Goal: Task Accomplishment & Management: Manage account settings

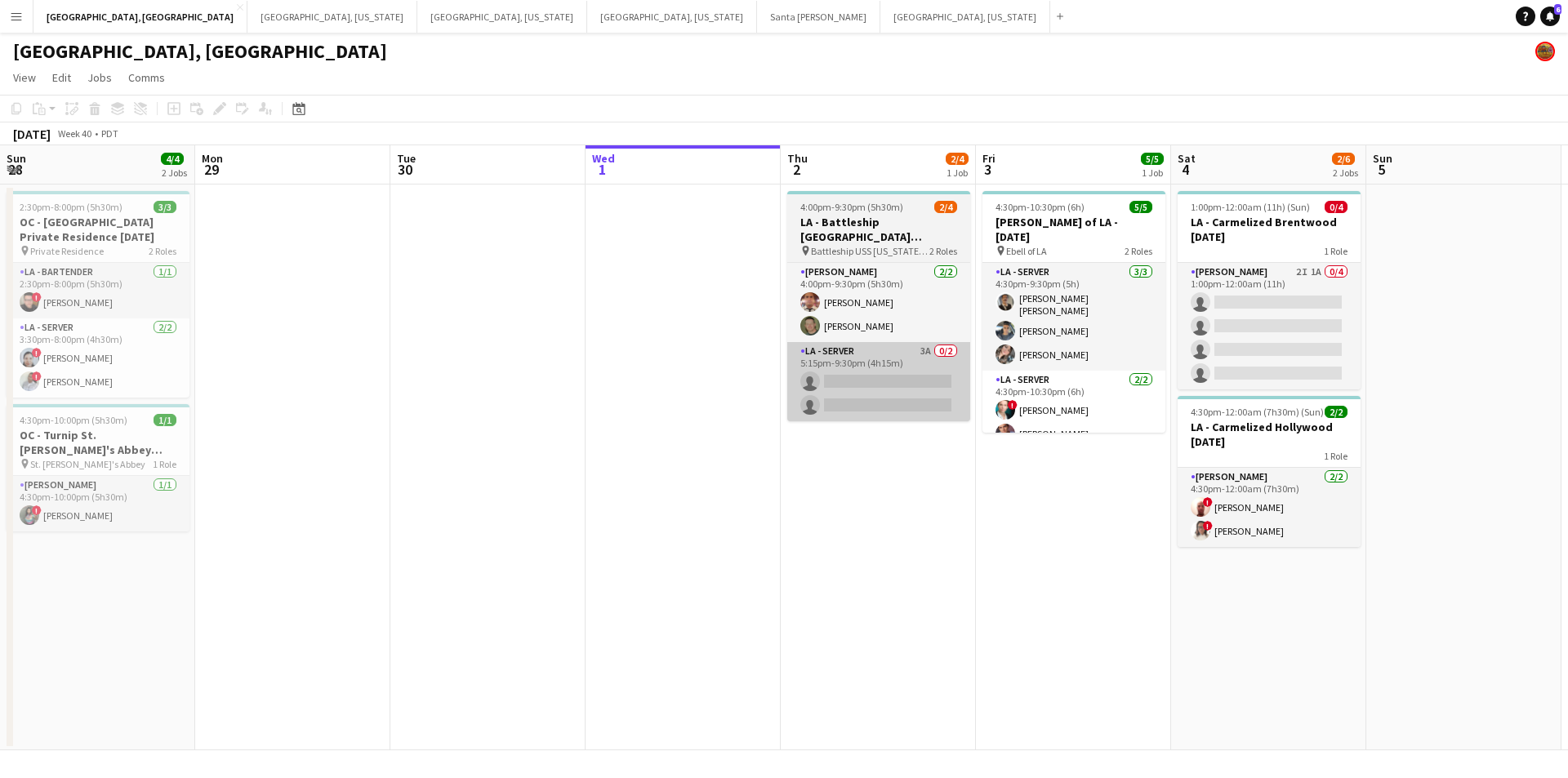
scroll to position [0, 390]
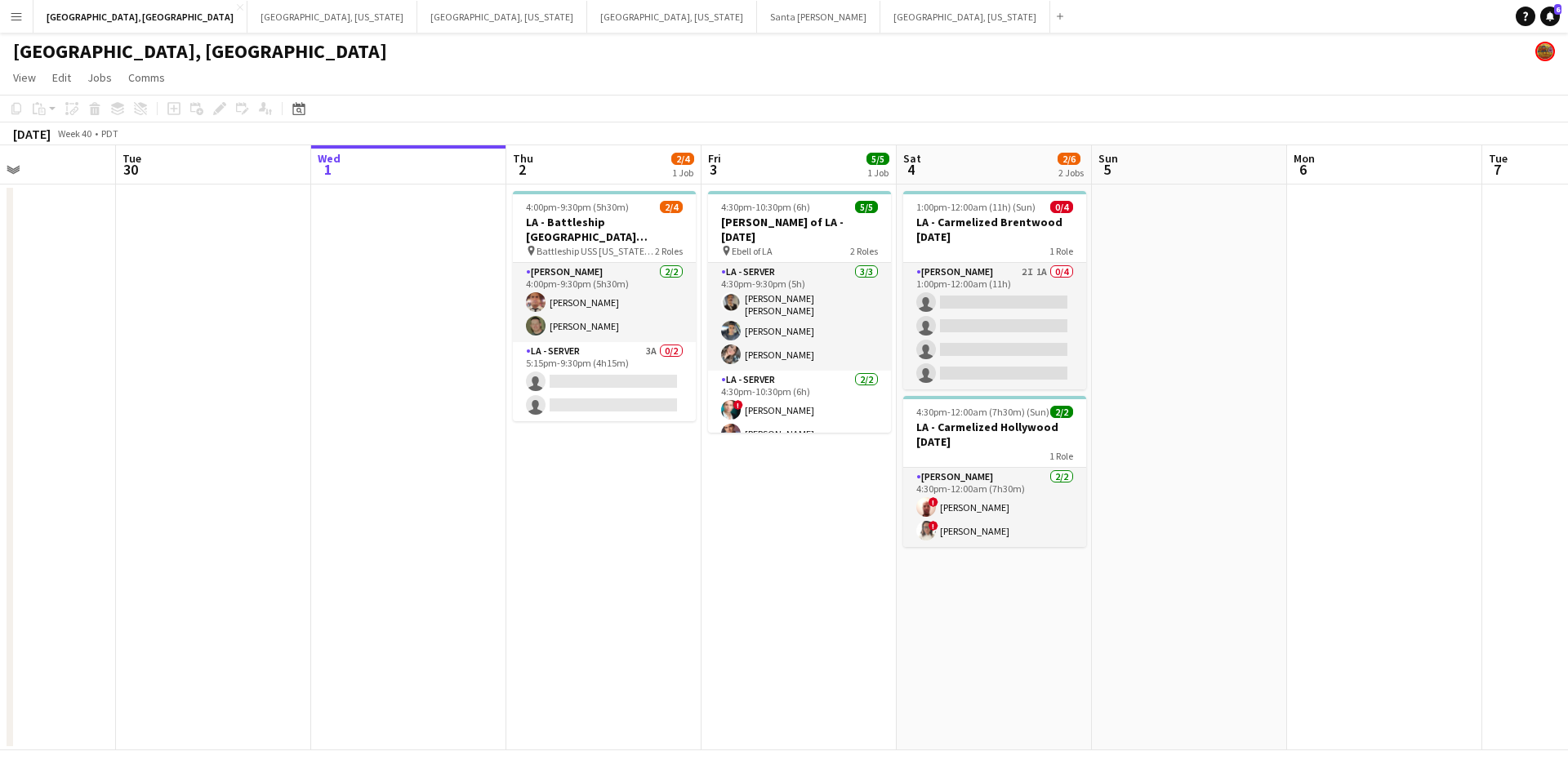
drag, startPoint x: 245, startPoint y: 438, endPoint x: 360, endPoint y: 436, distance: 115.0
click at [360, 436] on app-calendar-viewport "Sat 27 Sun 28 4/4 2 Jobs Mon 29 Tue 30 Wed 1 Thu 2 2/4 1 Job Fri 3 5/5 1 Job Sa…" at bounding box center [784, 448] width 1568 height 605
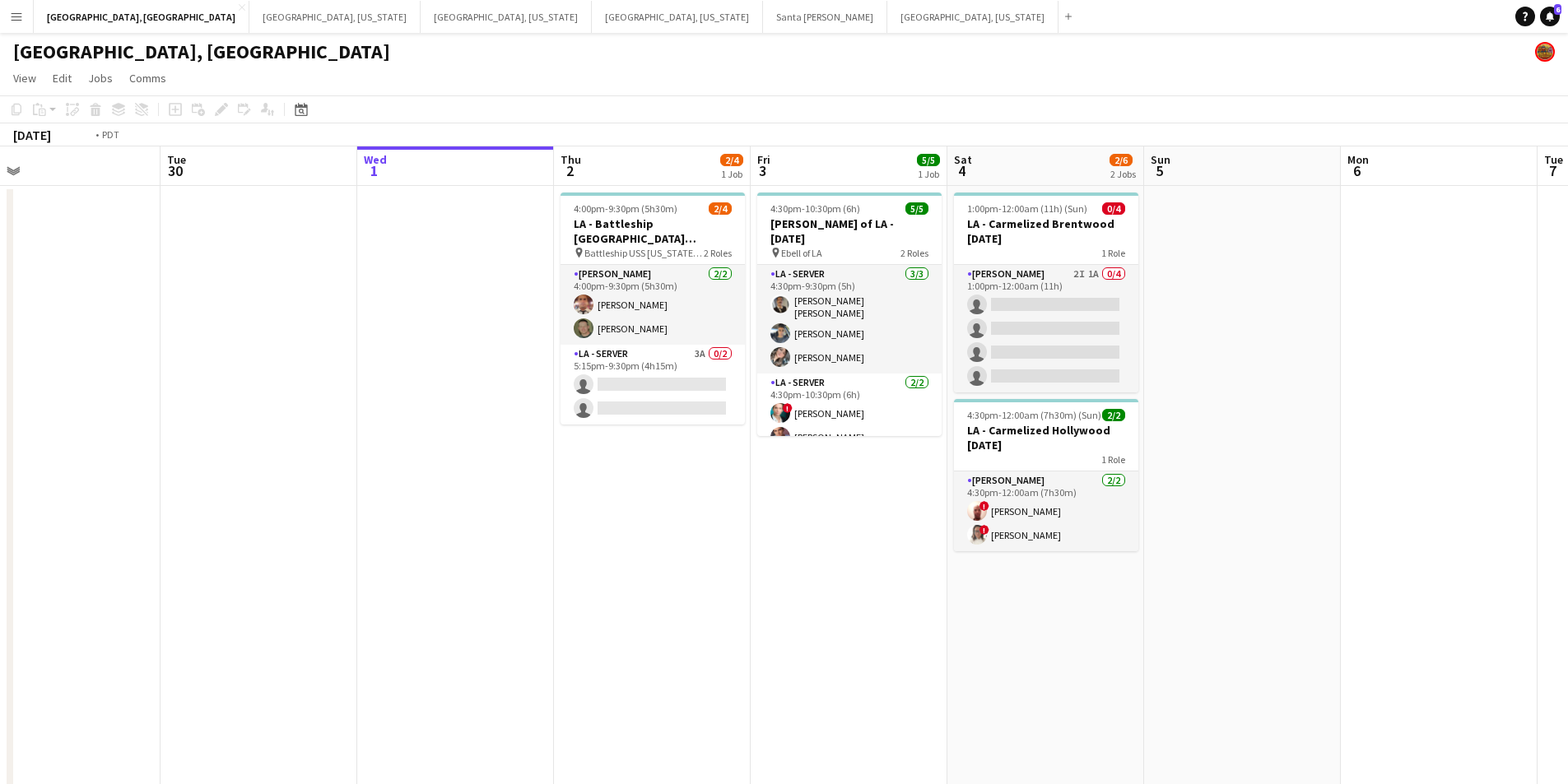
drag, startPoint x: 344, startPoint y: 437, endPoint x: 596, endPoint y: 412, distance: 253.2
click at [596, 412] on app-calendar-viewport "Sat 27 23/28 6 Jobs Sun 28 4/4 2 Jobs Mon 29 Tue 30 Wed 1 Thu 2 2/4 1 Job Fri 3…" at bounding box center [784, 753] width 1568 height 1213
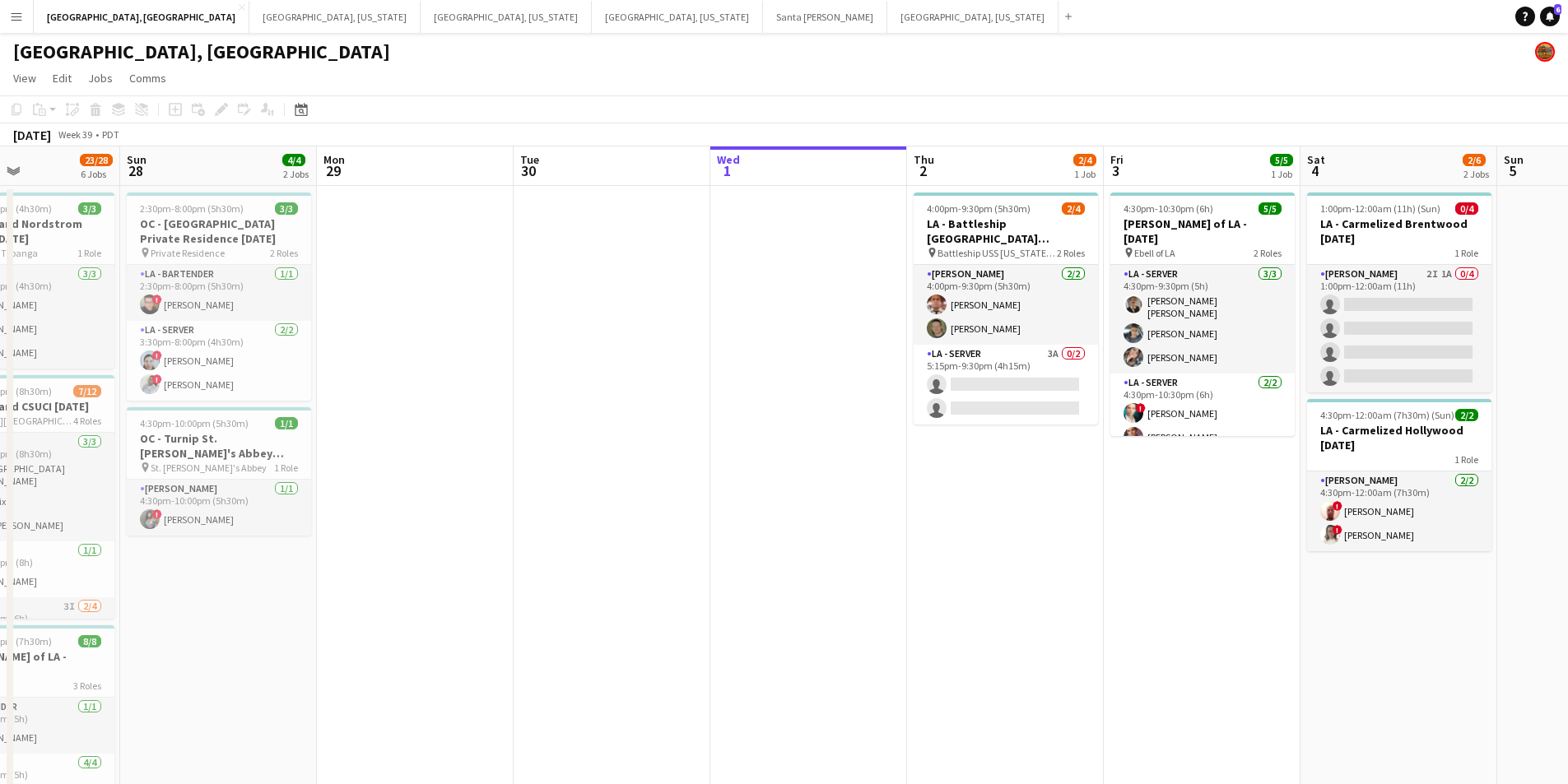
drag, startPoint x: 491, startPoint y: 427, endPoint x: 636, endPoint y: 429, distance: 145.0
click at [636, 429] on app-calendar-viewport "Thu 25 Fri 26 Sat 27 23/28 6 Jobs Sun 28 4/4 2 Jobs Mon 29 Tue 30 Wed 1 Thu 2 2…" at bounding box center [784, 753] width 1568 height 1213
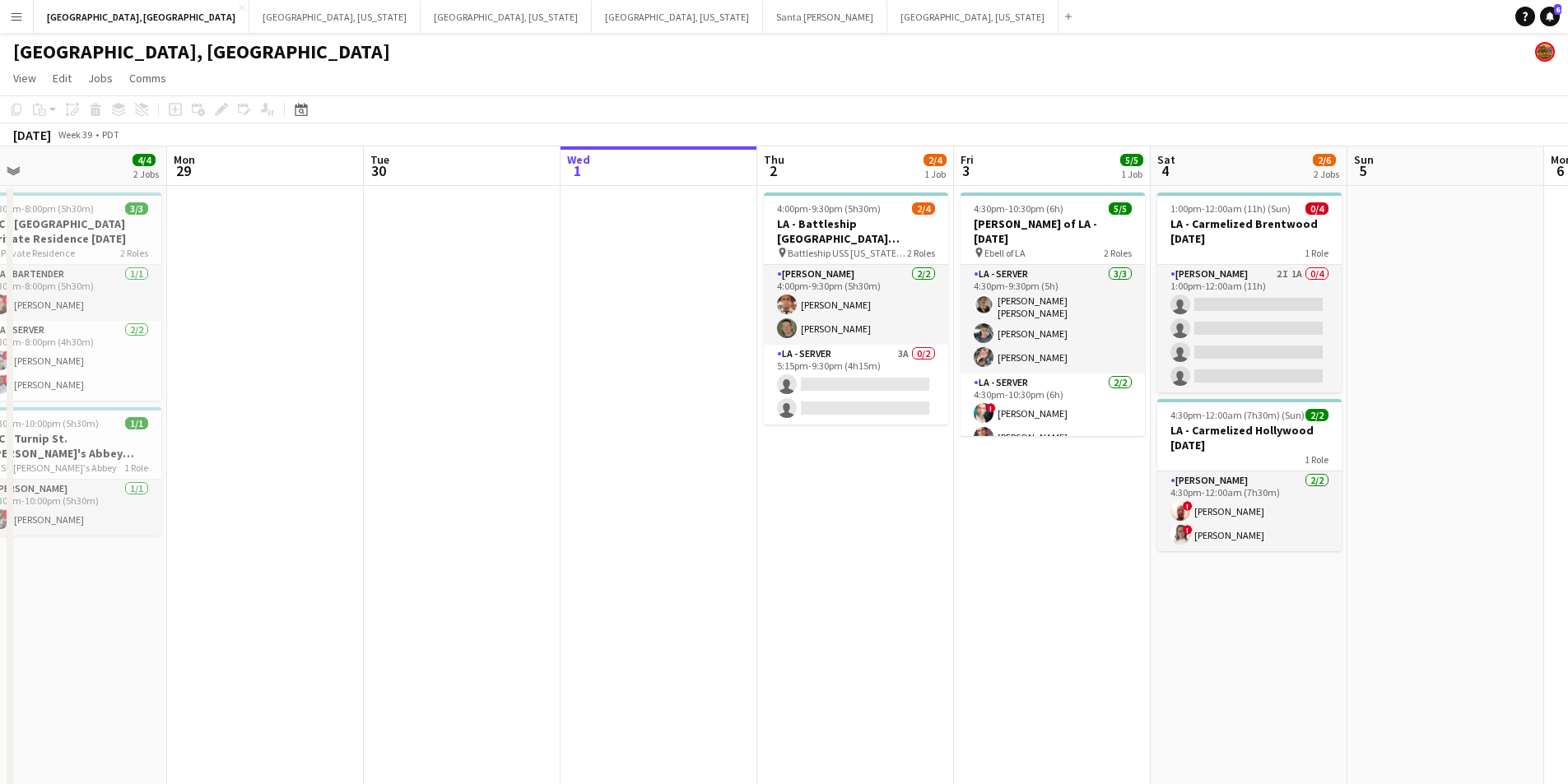
scroll to position [0, 706]
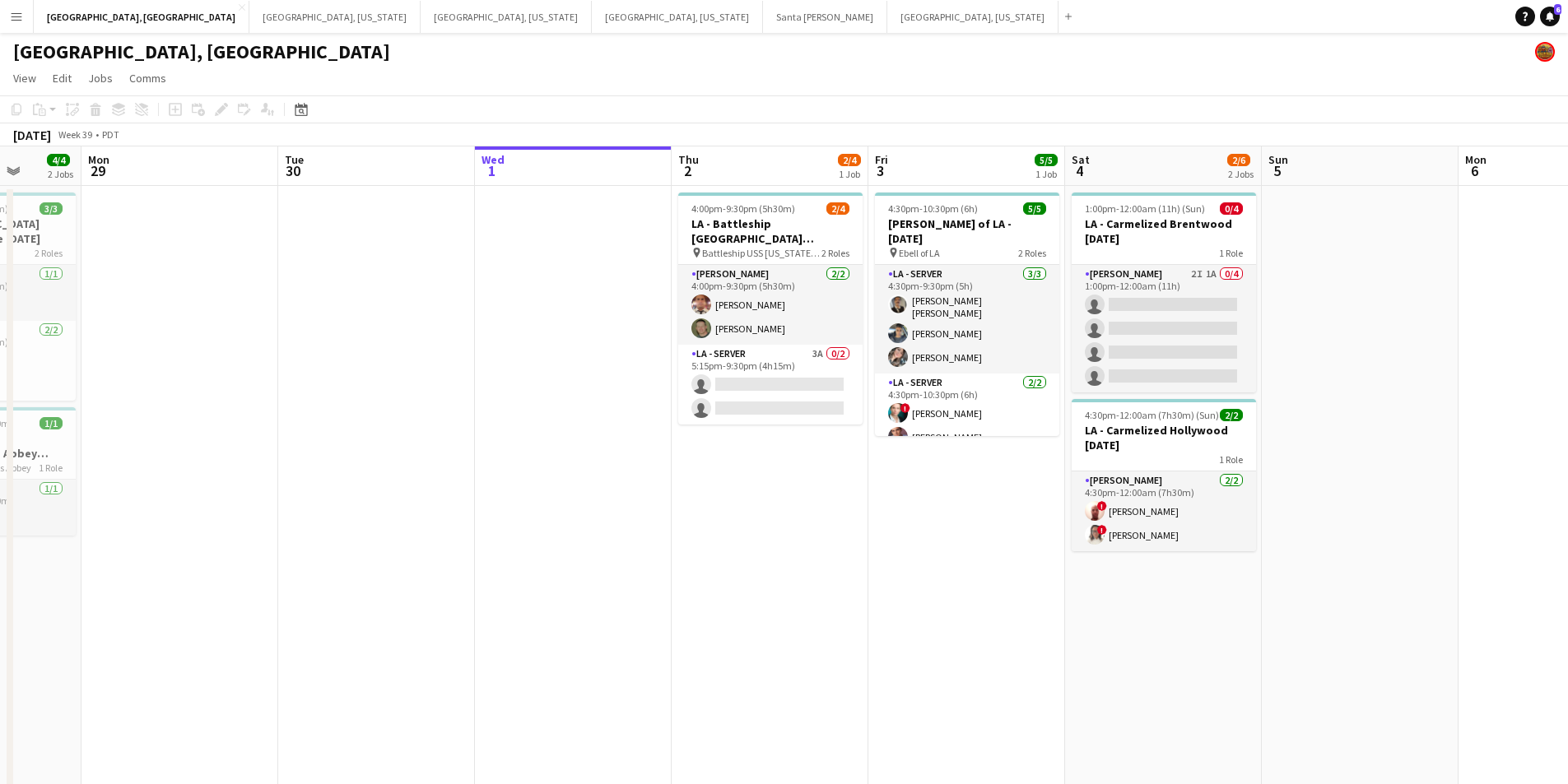
drag, startPoint x: 676, startPoint y: 429, endPoint x: 441, endPoint y: 438, distance: 235.2
click at [441, 438] on app-calendar-viewport "Thu 25 4/4 2 Jobs Fri 26 Sat 27 23/28 6 Jobs Sun 28 4/4 2 Jobs Mon 29 Tue 30 We…" at bounding box center [784, 753] width 1568 height 1213
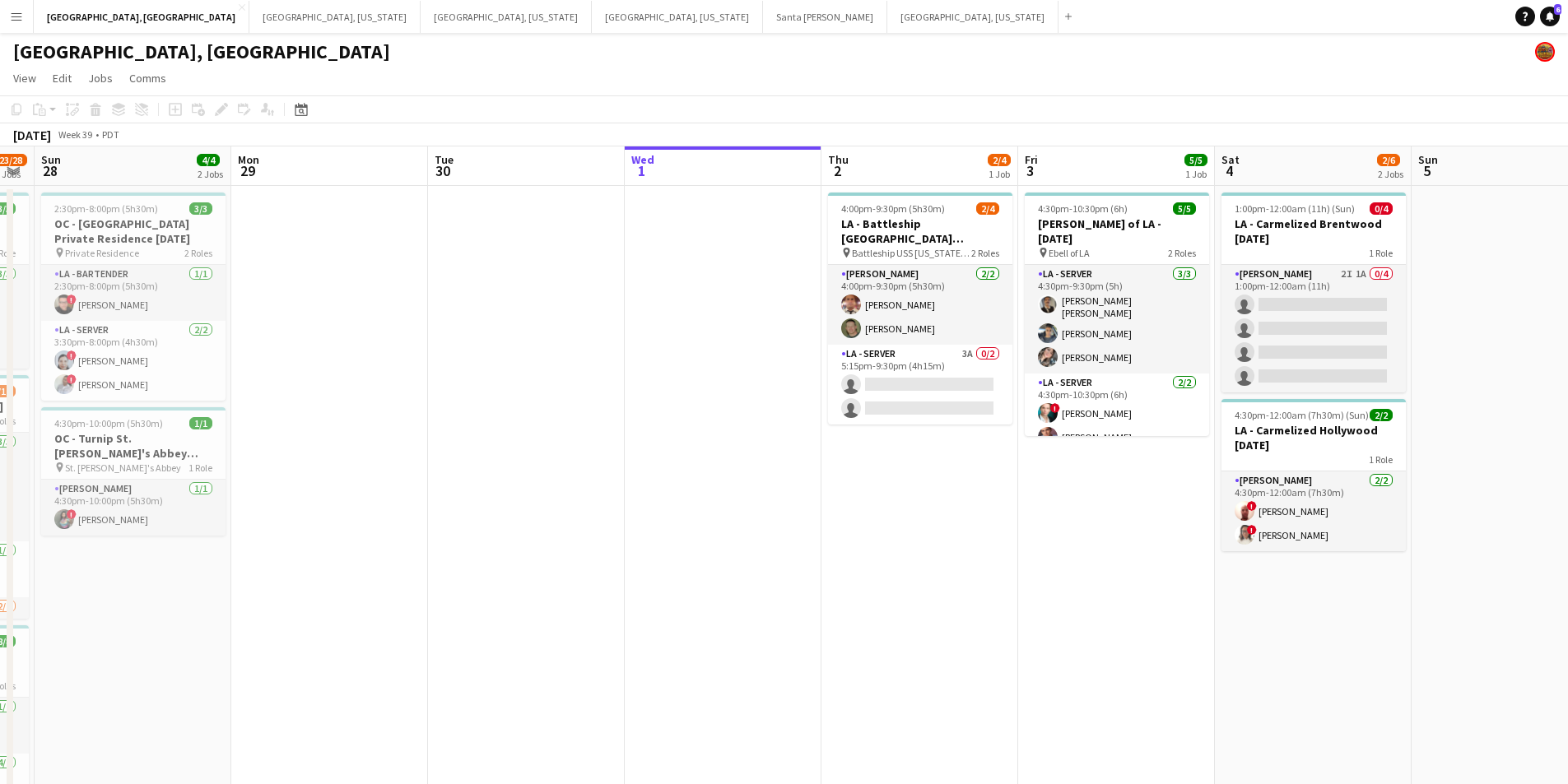
drag, startPoint x: 736, startPoint y: 448, endPoint x: 745, endPoint y: 448, distance: 9.0
click at [740, 448] on app-calendar-viewport "Thu 25 4/4 2 Jobs Fri 26 Sat 27 23/28 6 Jobs Sun 28 4/4 2 Jobs Mon 29 Tue 30 We…" at bounding box center [784, 753] width 1568 height 1213
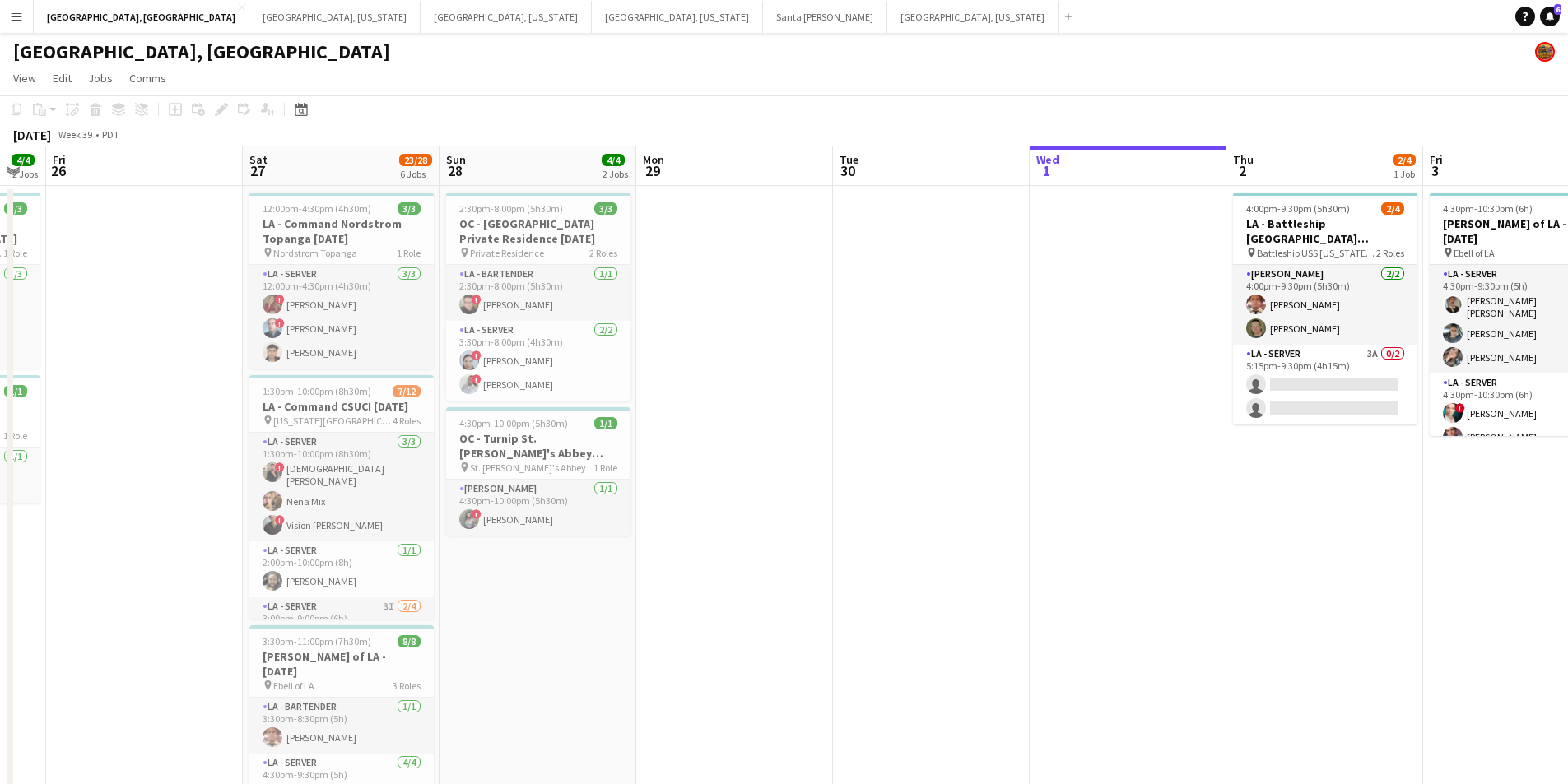
drag, startPoint x: 537, startPoint y: 447, endPoint x: 761, endPoint y: 438, distance: 224.2
click at [761, 438] on app-calendar-viewport "Wed 24 Thu 25 4/4 2 Jobs Fri 26 Sat 27 23/28 6 Jobs Sun 28 4/4 2 Jobs Mon 29 Tu…" at bounding box center [784, 753] width 1568 height 1213
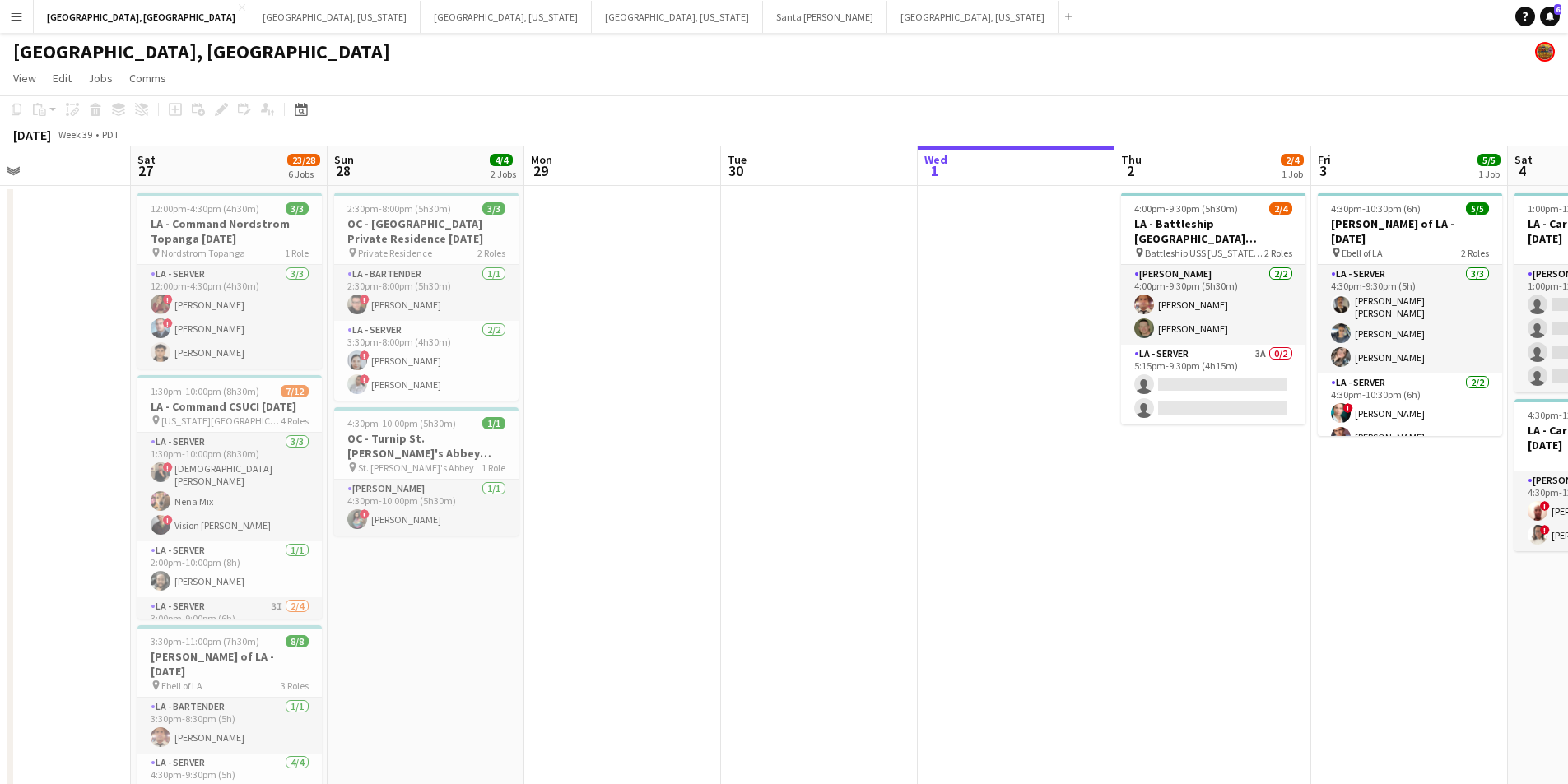
drag, startPoint x: 727, startPoint y: 442, endPoint x: 777, endPoint y: 442, distance: 50.0
click at [777, 442] on app-calendar-viewport "Wed 24 Thu 25 4/4 2 Jobs Fri 26 Sat 27 23/28 6 Jobs Sun 28 4/4 2 Jobs Mon 29 Tu…" at bounding box center [784, 753] width 1568 height 1213
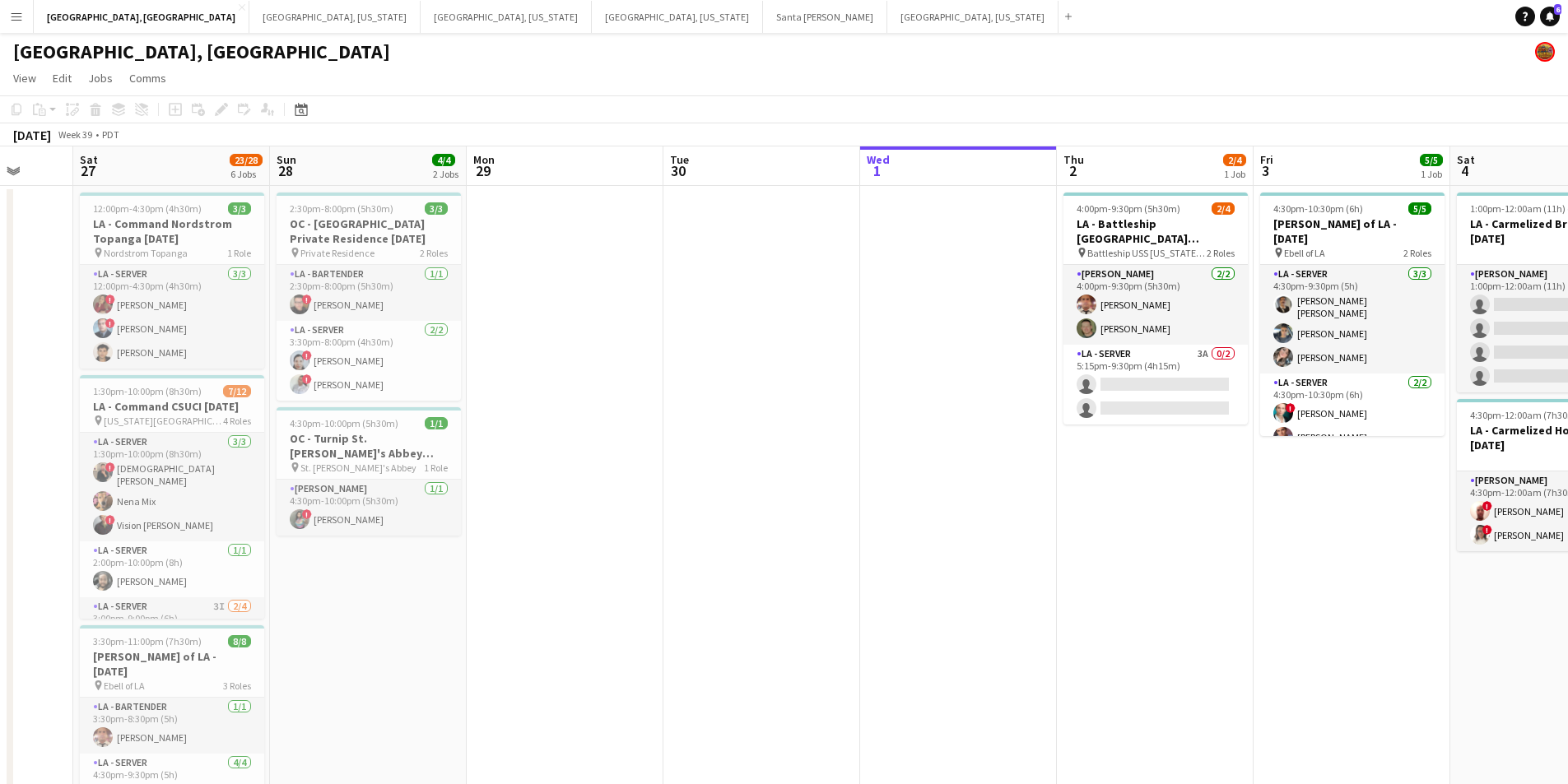
scroll to position [0, 796]
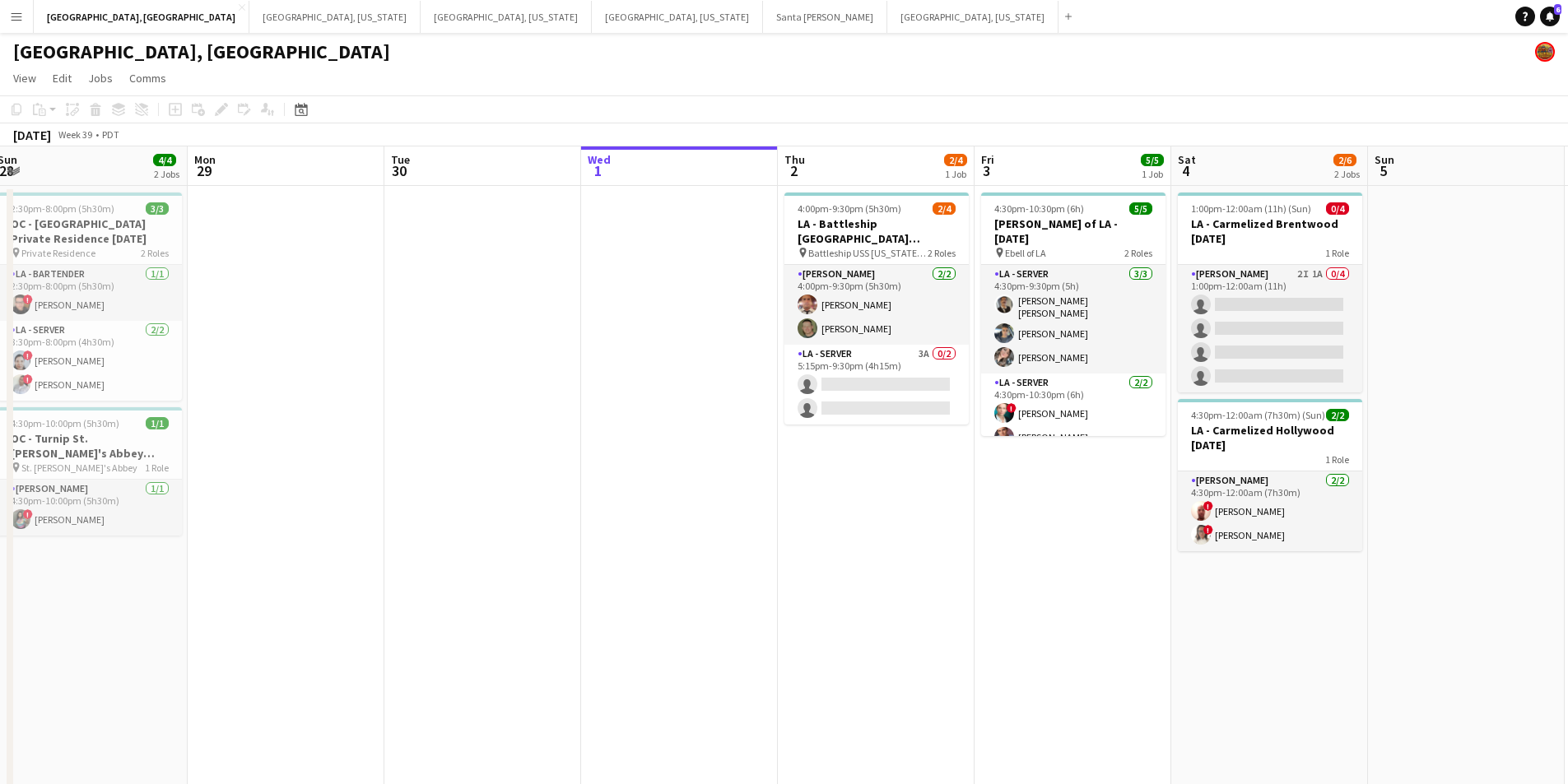
drag, startPoint x: 1061, startPoint y: 444, endPoint x: 720, endPoint y: 444, distance: 341.0
click at [720, 444] on app-calendar-viewport "Wed 24 Thu 25 4/4 2 Jobs Fri 26 Sat 27 23/28 6 Jobs Sun 28 4/4 2 Jobs Mon 29 Tu…" at bounding box center [784, 753] width 1568 height 1213
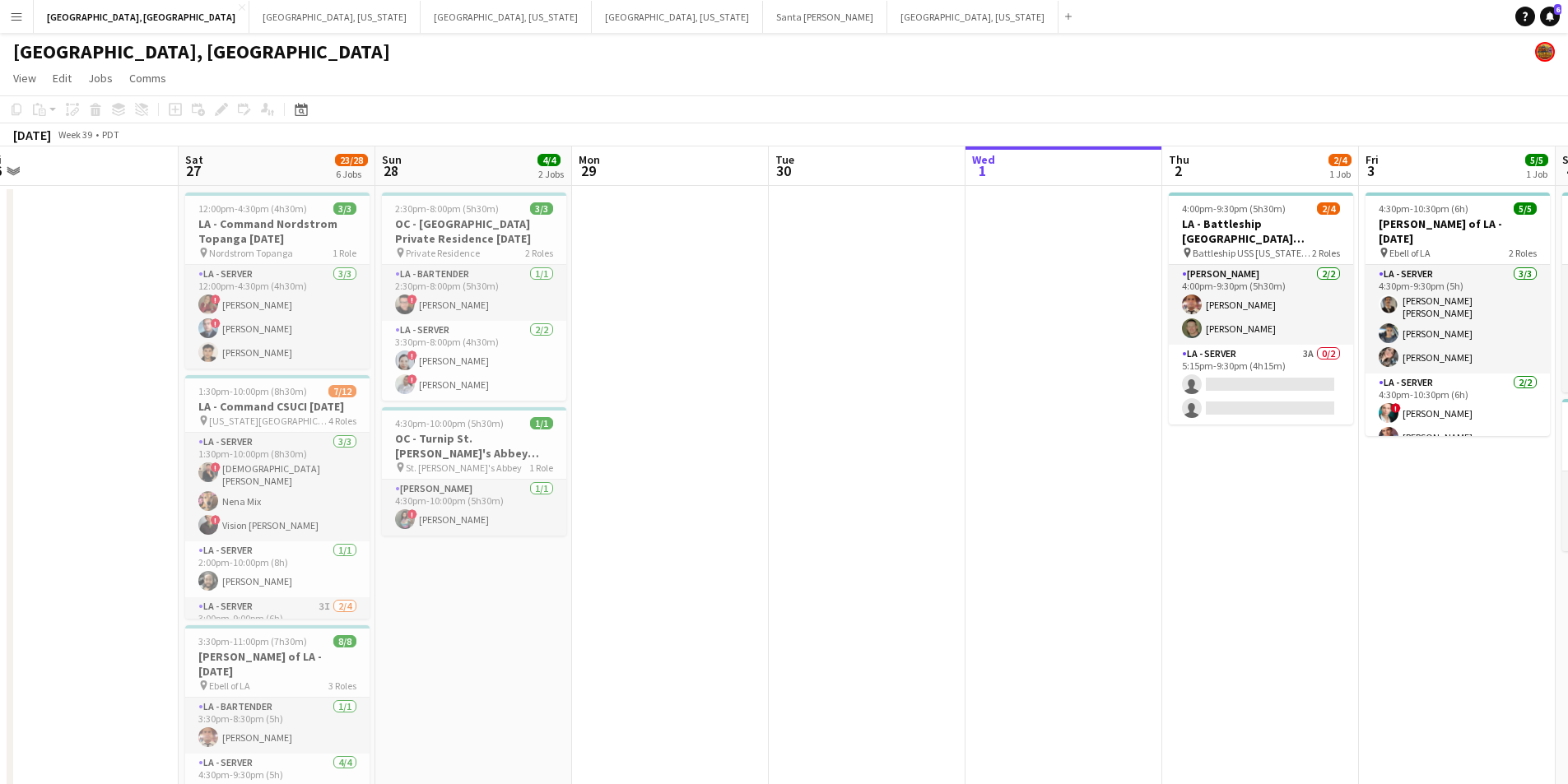
drag, startPoint x: 514, startPoint y: 470, endPoint x: 899, endPoint y: 450, distance: 385.5
click at [899, 450] on app-calendar-viewport "Wed 24 Thu 25 4/4 2 Jobs Fri 26 Sat 27 23/28 6 Jobs Sun 28 4/4 2 Jobs Mon 29 Tu…" at bounding box center [784, 753] width 1568 height 1213
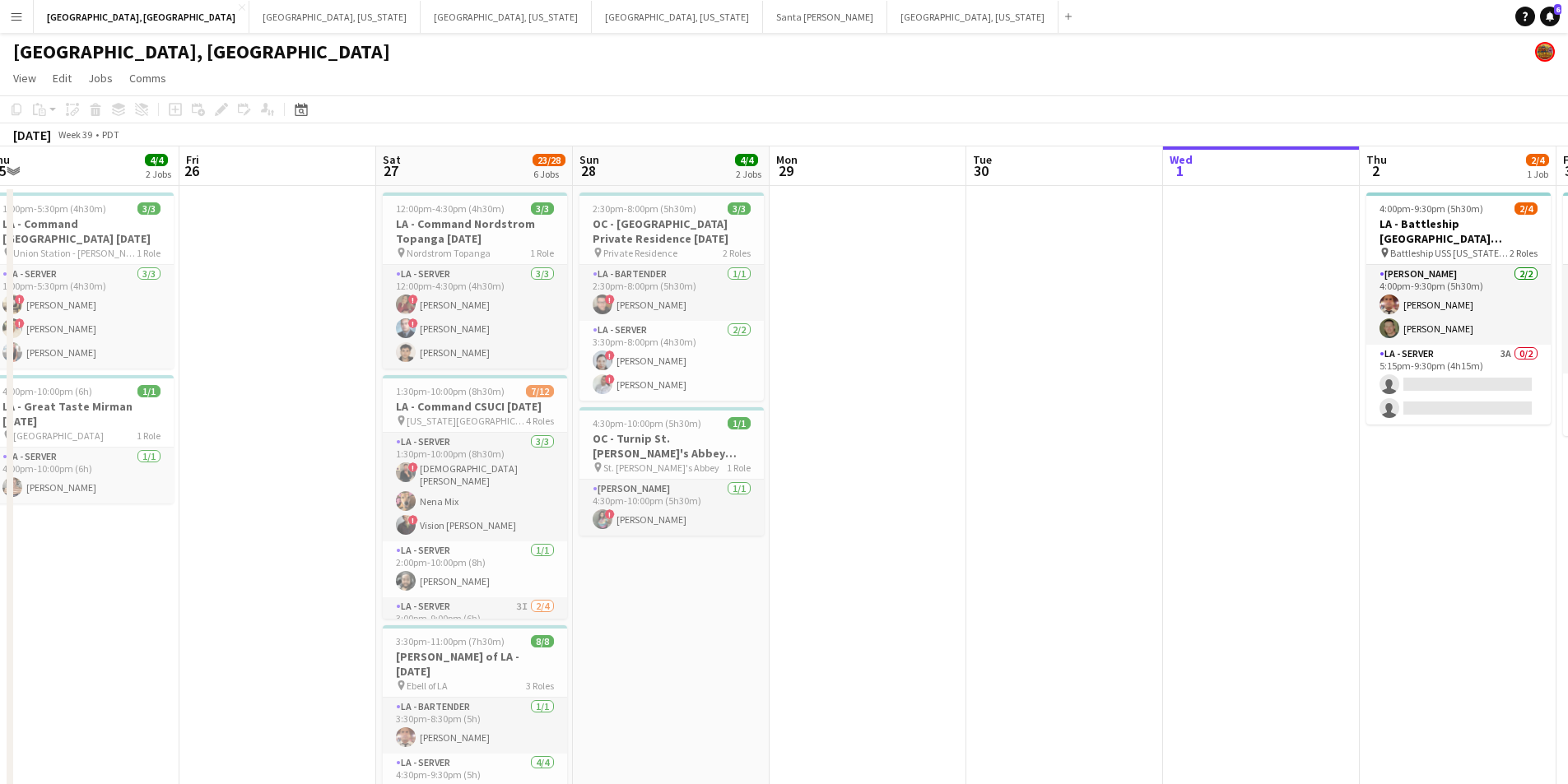
drag, startPoint x: 723, startPoint y: 450, endPoint x: 921, endPoint y: 434, distance: 198.6
click at [921, 434] on app-calendar-viewport "Tue 23 Wed 24 Thu 25 4/4 2 Jobs Fri 26 Sat 27 23/28 6 Jobs Sun 28 4/4 2 Jobs Mo…" at bounding box center [784, 753] width 1568 height 1213
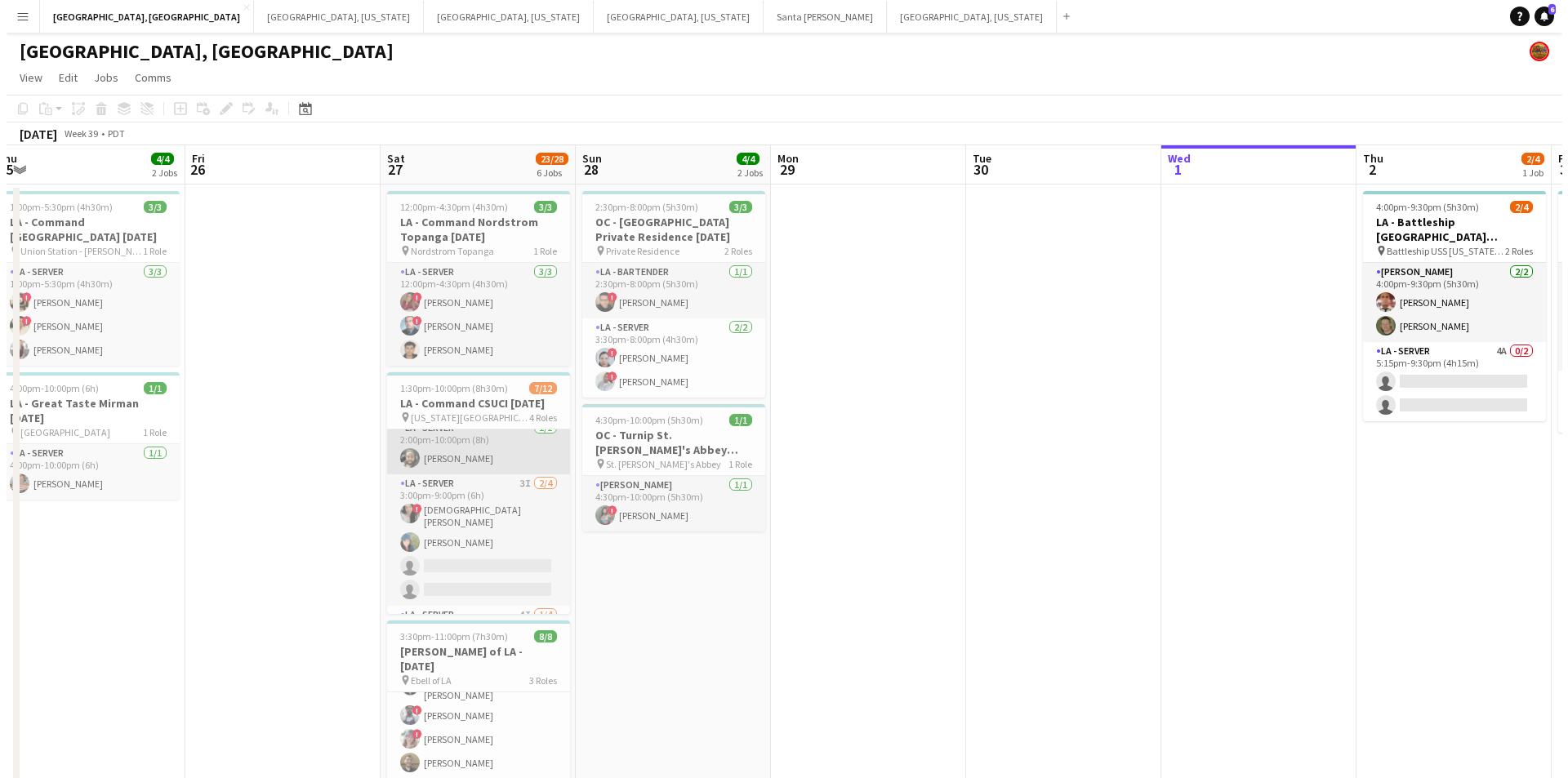
scroll to position [0, 0]
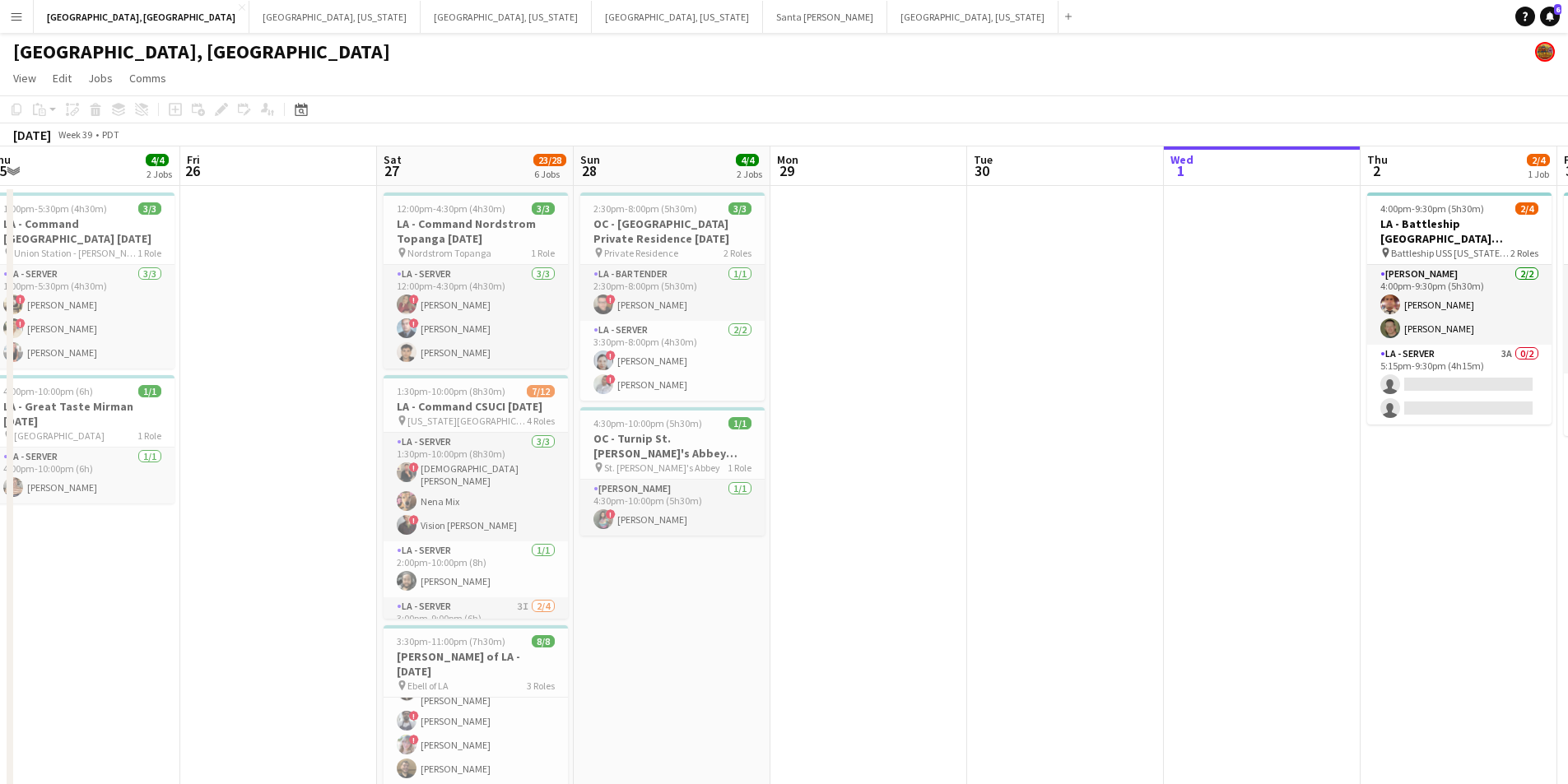
click at [10, 17] on app-icon "Menu" at bounding box center [17, 17] width 13 height 13
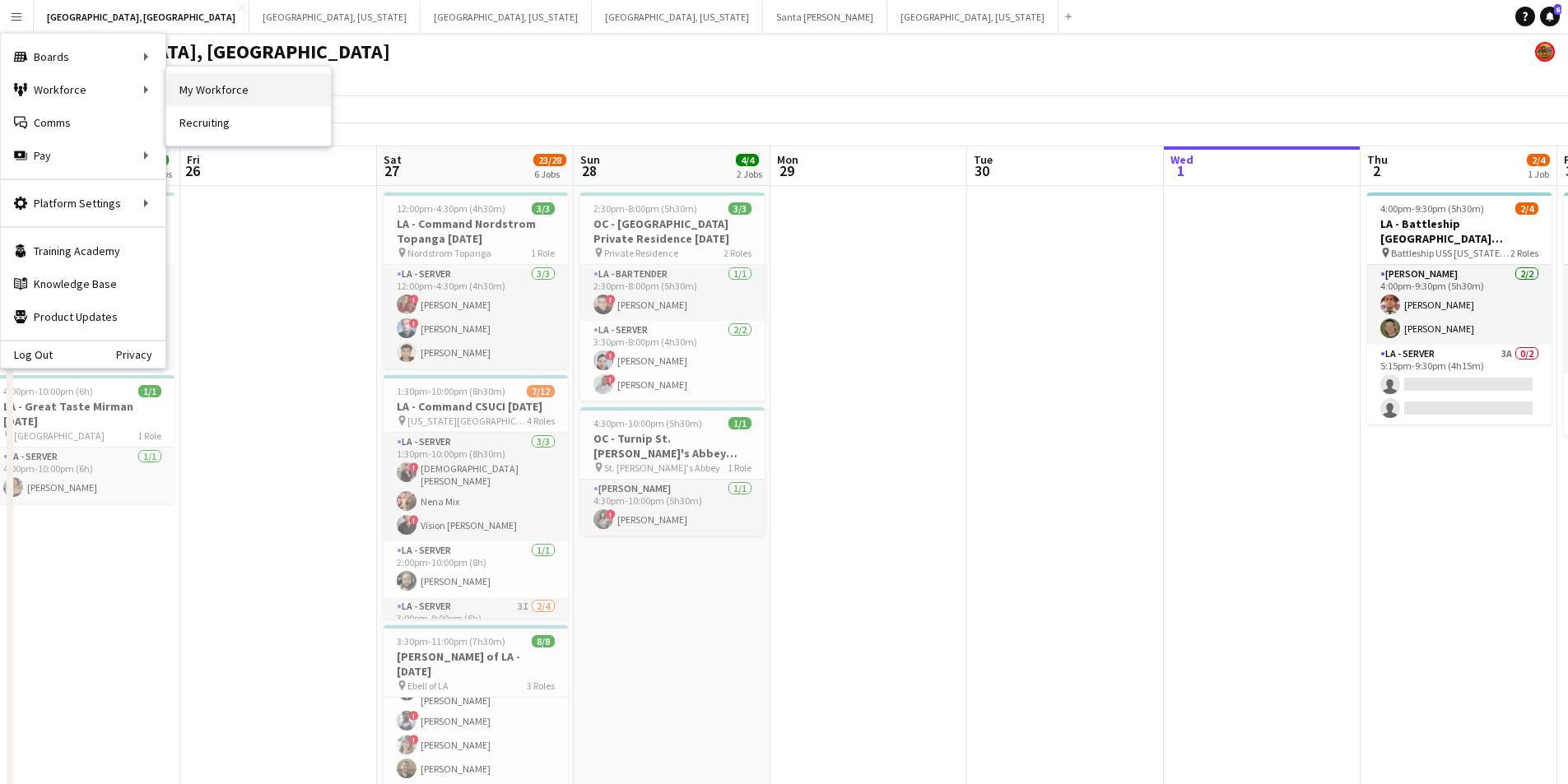
click at [214, 83] on link "My Workforce" at bounding box center [248, 90] width 164 height 33
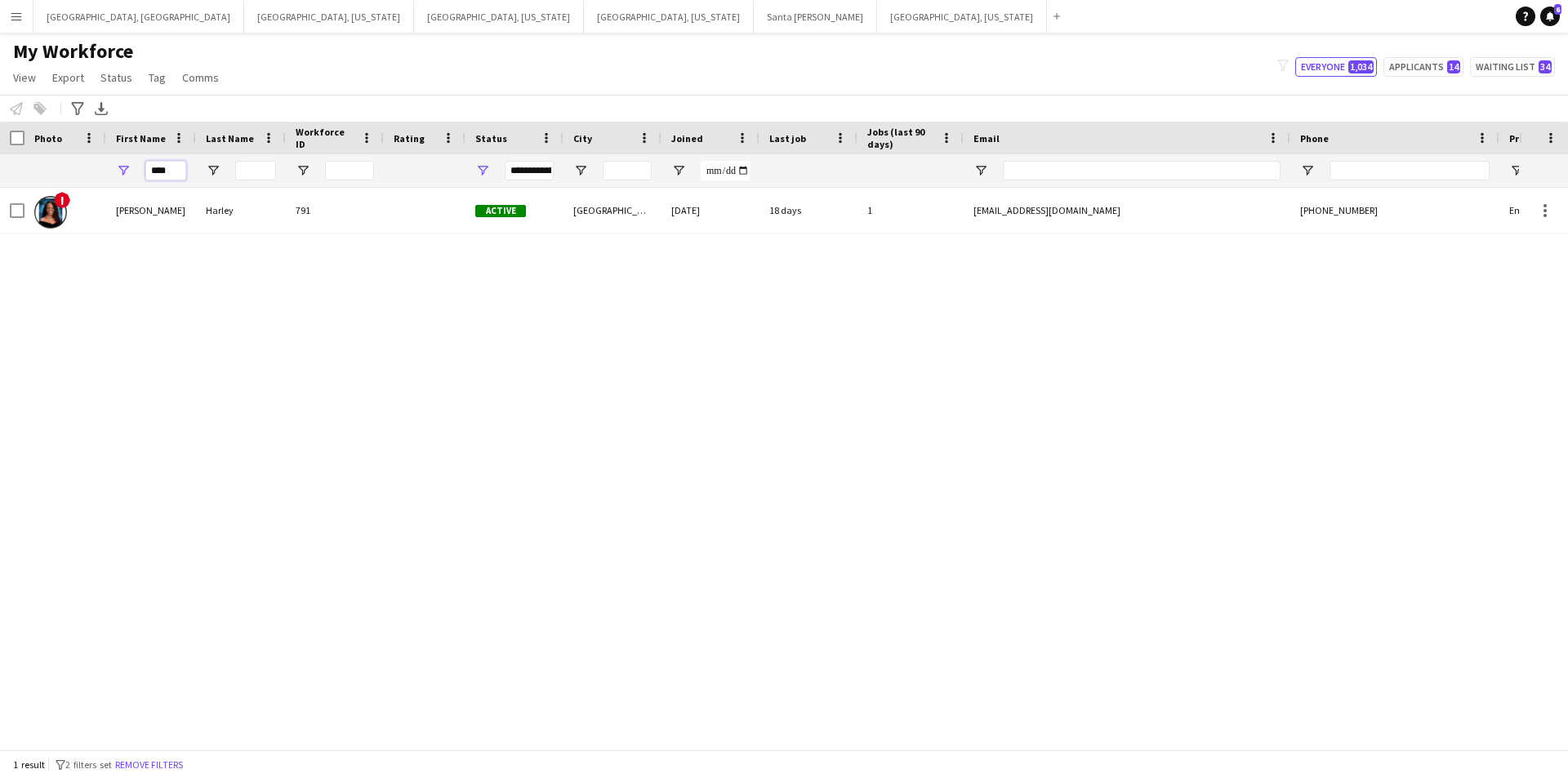
click at [169, 170] on input "****" at bounding box center [166, 170] width 41 height 20
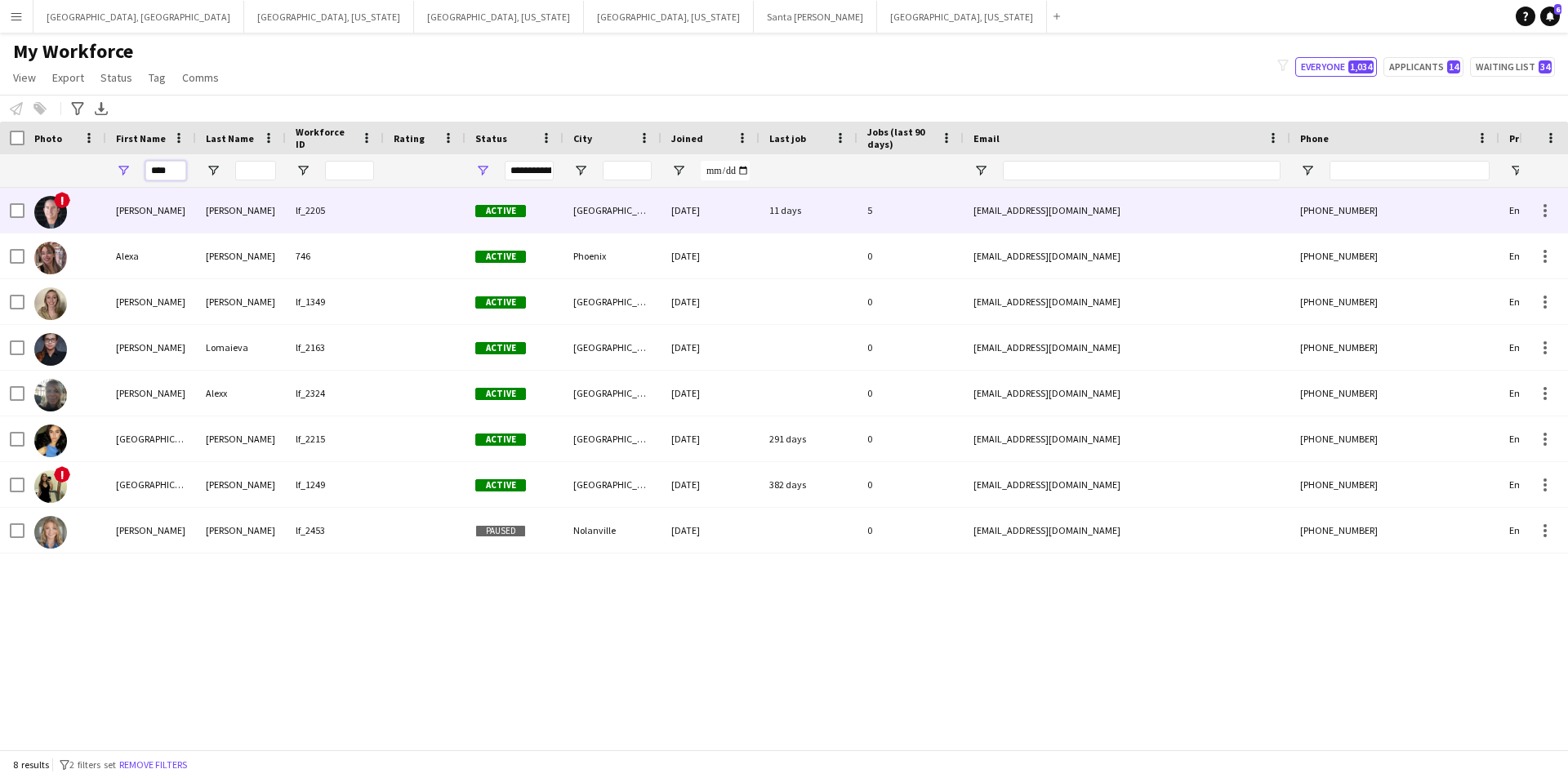
type input "****"
click at [202, 215] on div "[PERSON_NAME]" at bounding box center [240, 210] width 90 height 45
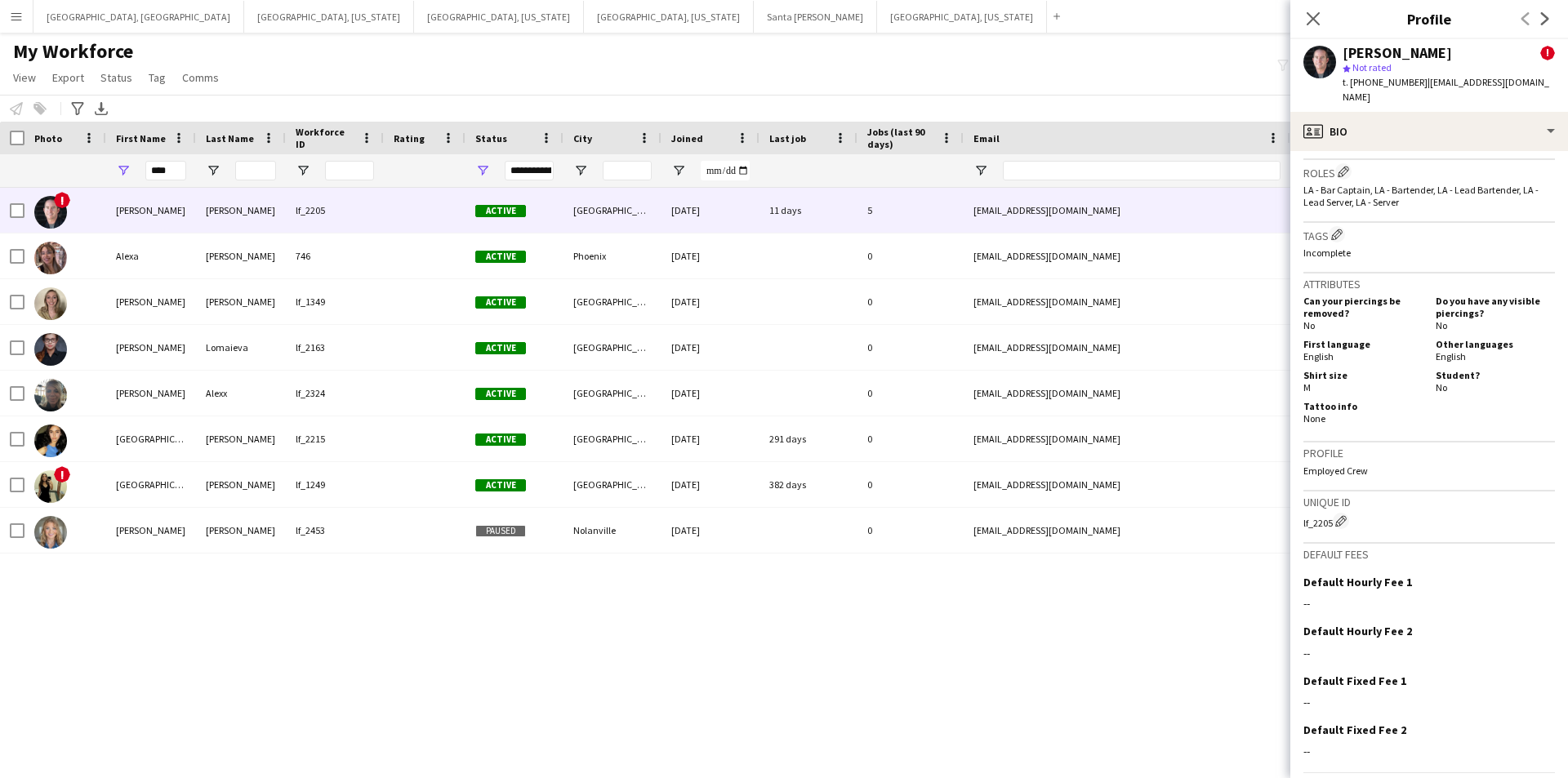
scroll to position [741, 0]
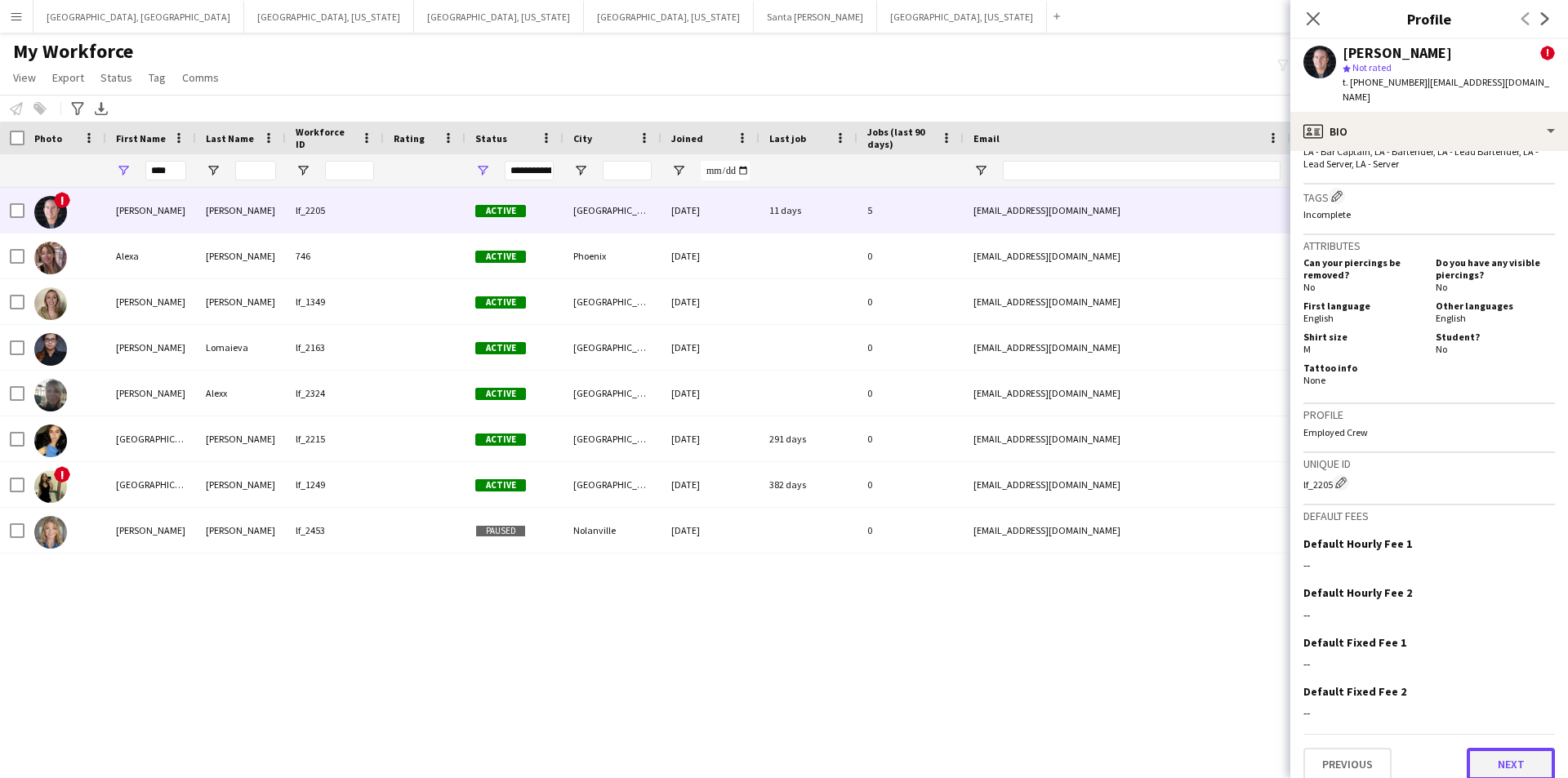
click at [1504, 748] on button "Next" at bounding box center [1510, 765] width 88 height 33
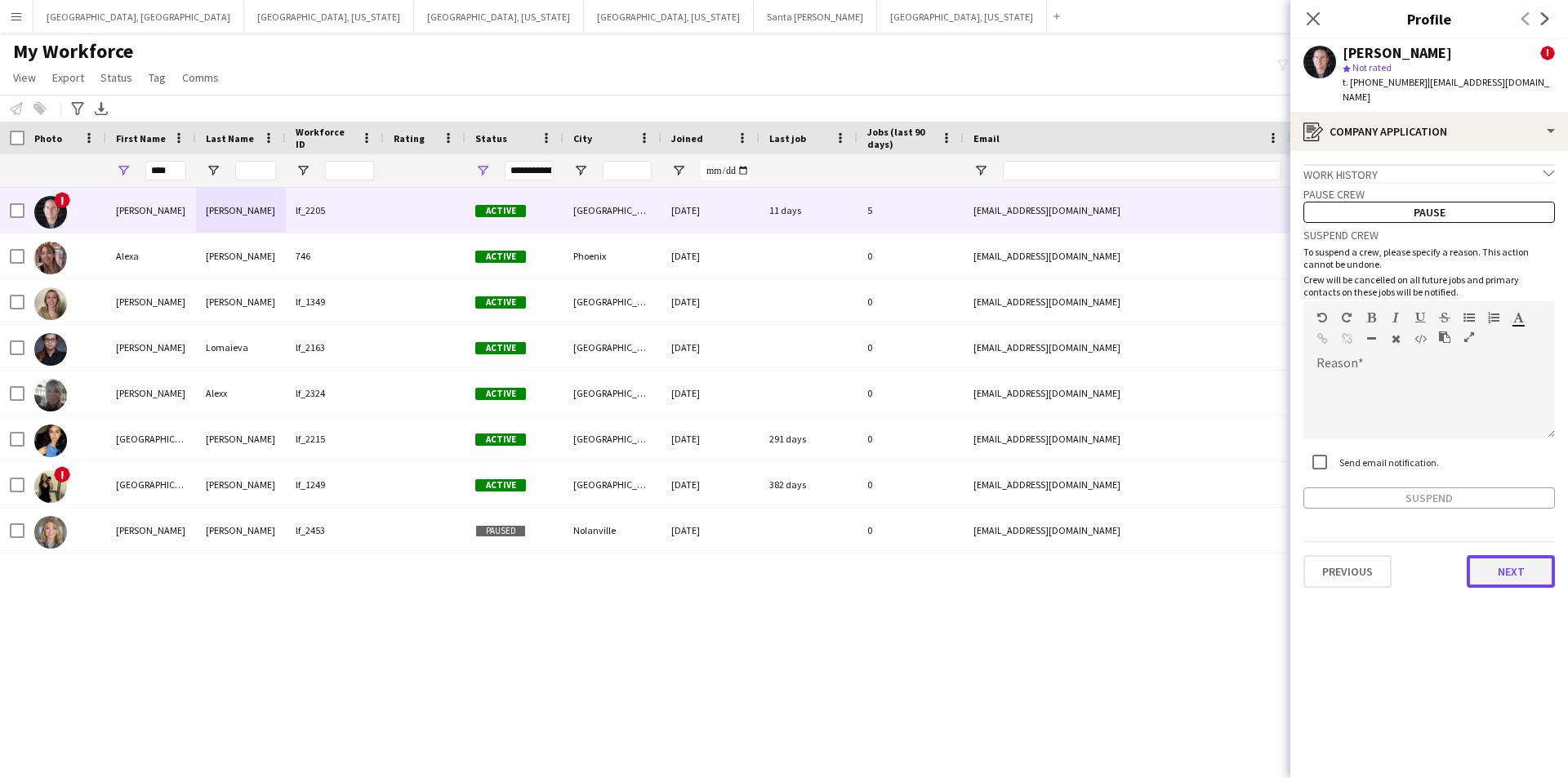
click at [1529, 555] on button "Next" at bounding box center [1510, 571] width 88 height 33
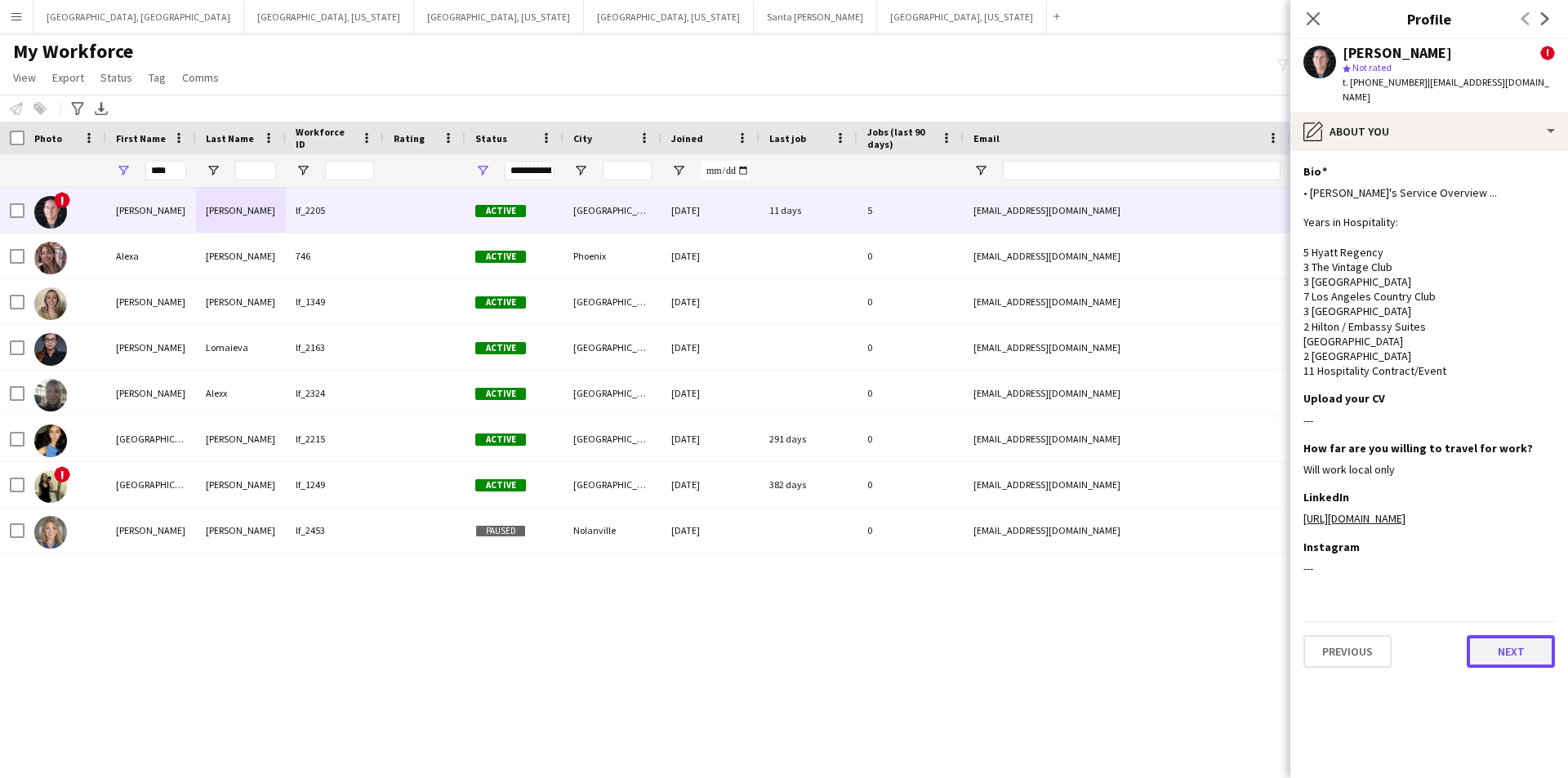
click at [1528, 636] on button "Next" at bounding box center [1510, 652] width 88 height 33
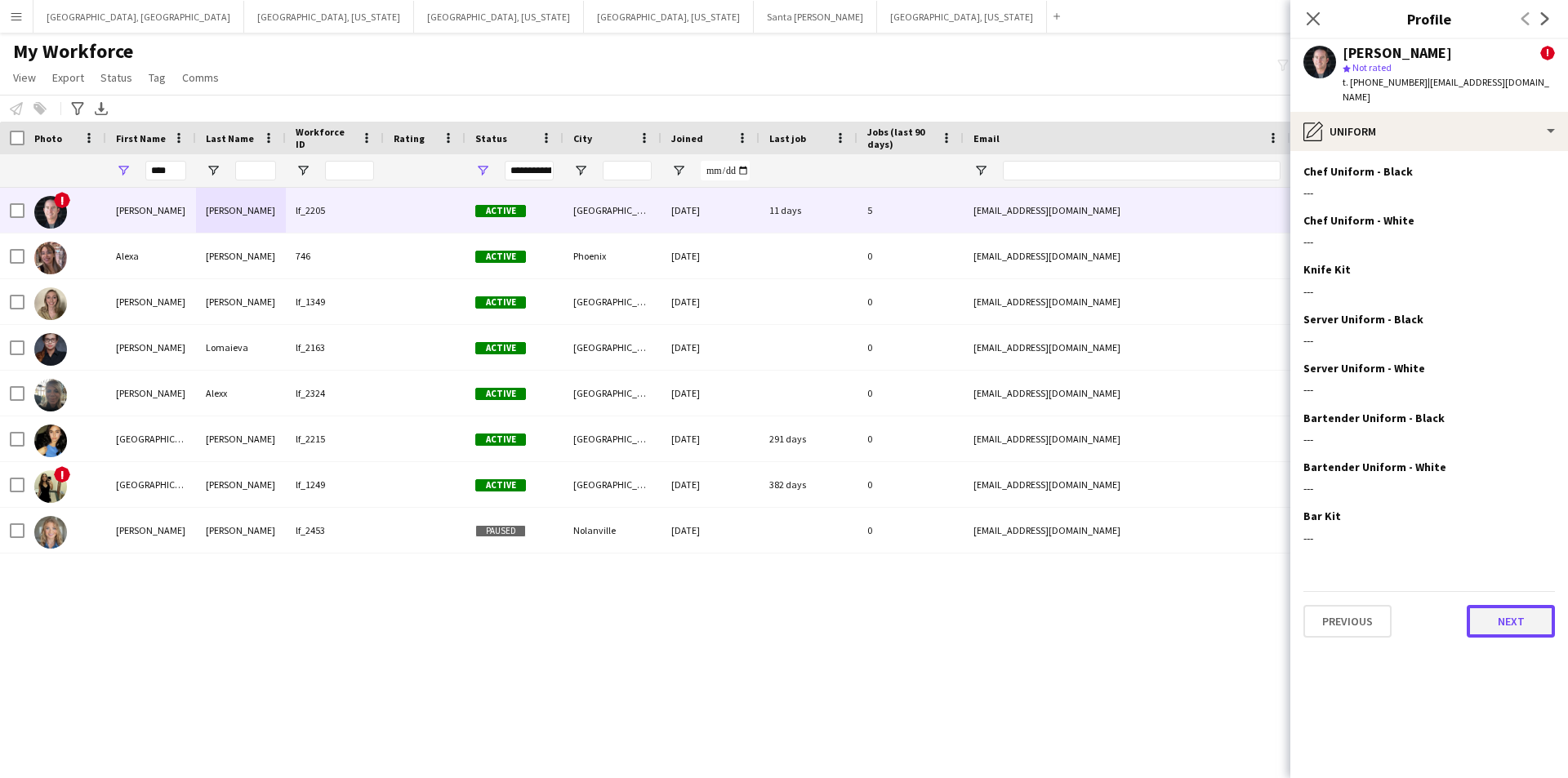
click at [1520, 615] on button "Next" at bounding box center [1510, 622] width 88 height 33
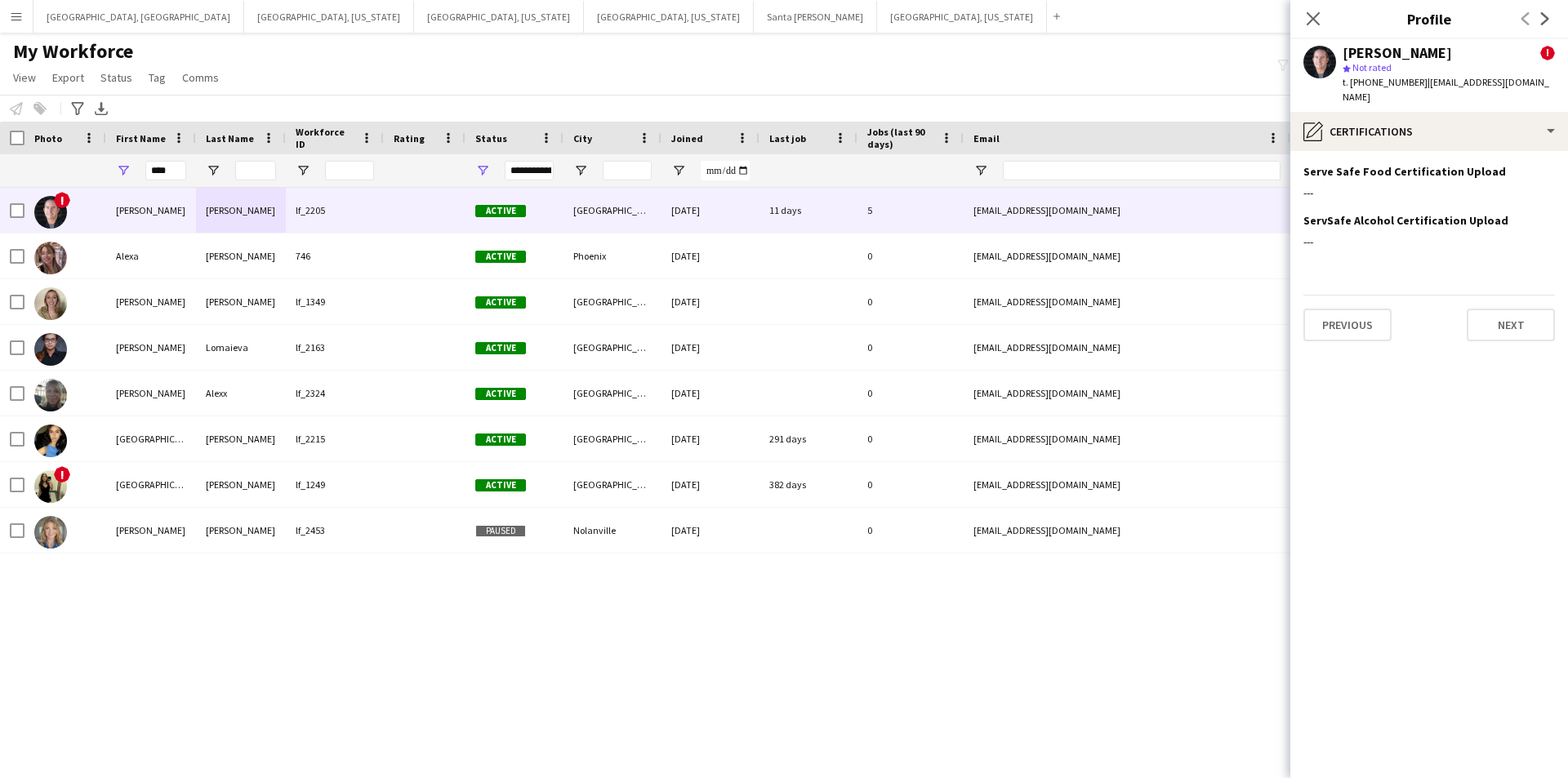
click at [1530, 329] on app-section-data-types "Serve Safe Food Certification Upload Edit this field --- ServSafe Alcohol Certi…" at bounding box center [1429, 464] width 278 height 627
click at [1526, 310] on button "Next" at bounding box center [1510, 325] width 88 height 33
click at [1519, 278] on app-section-data-types "Resume Edit this field --- Previous Next" at bounding box center [1429, 464] width 278 height 627
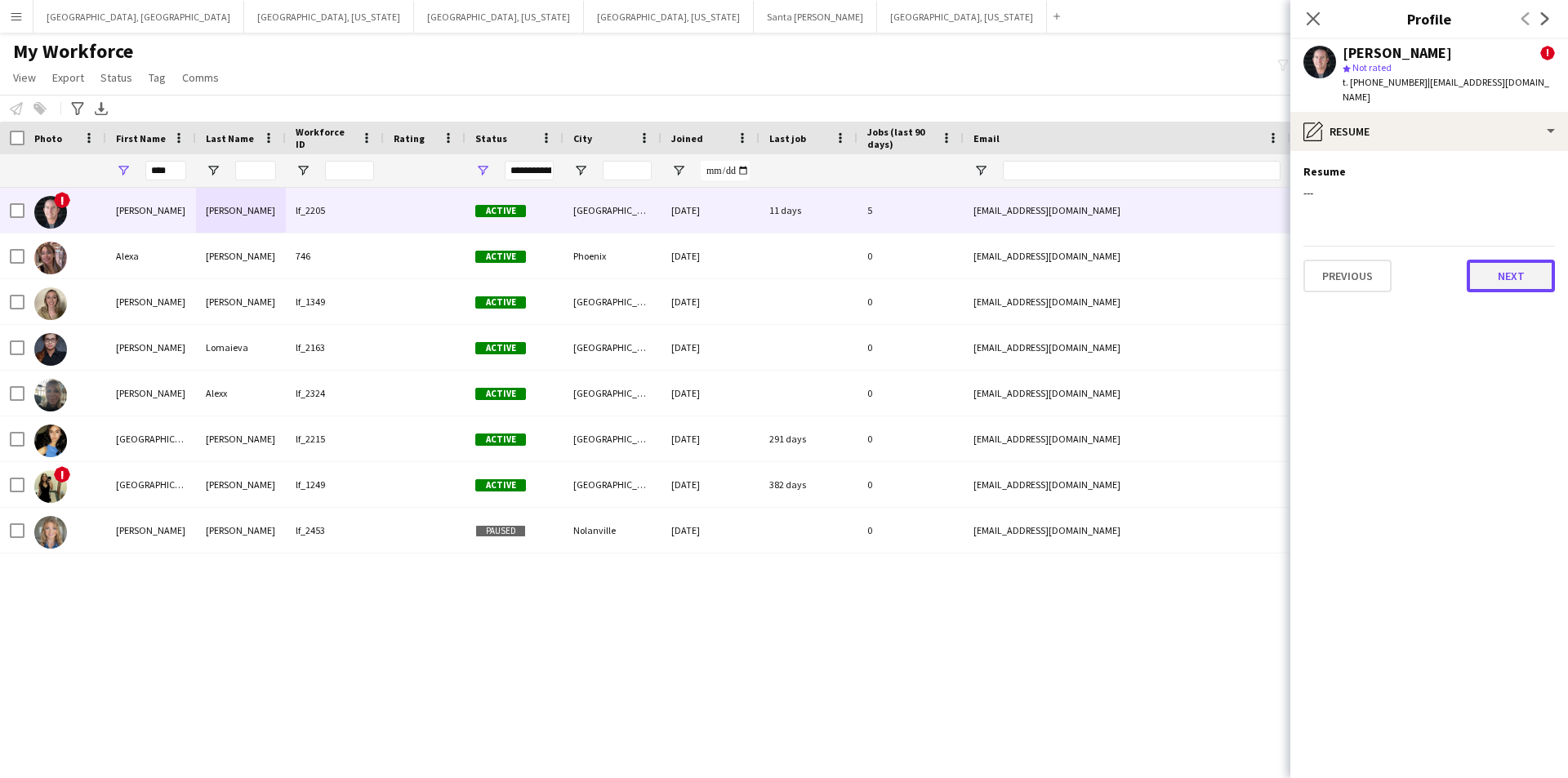
click at [1519, 268] on button "Next" at bounding box center [1510, 276] width 88 height 33
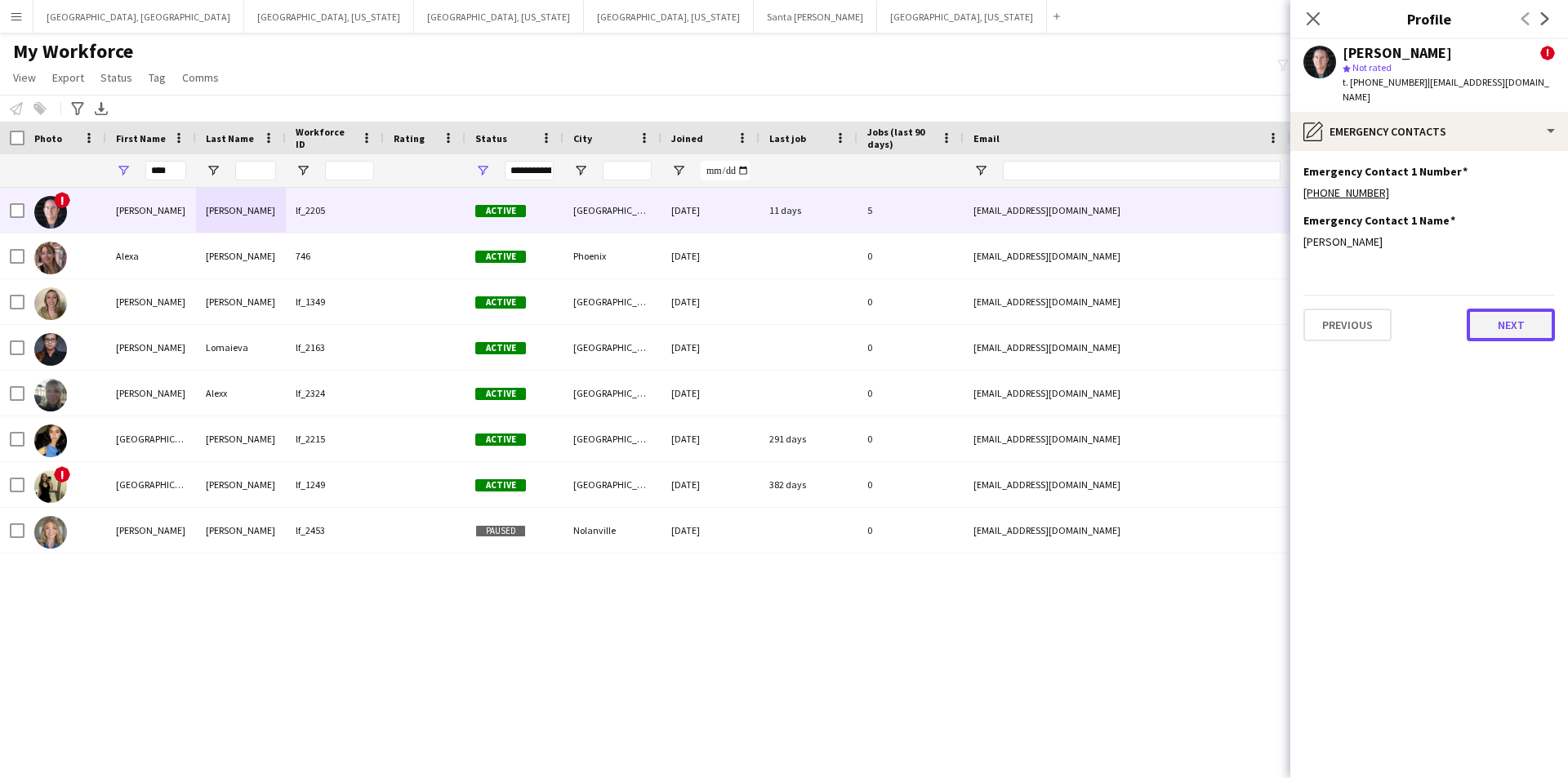
click at [1515, 309] on button "Next" at bounding box center [1510, 325] width 88 height 33
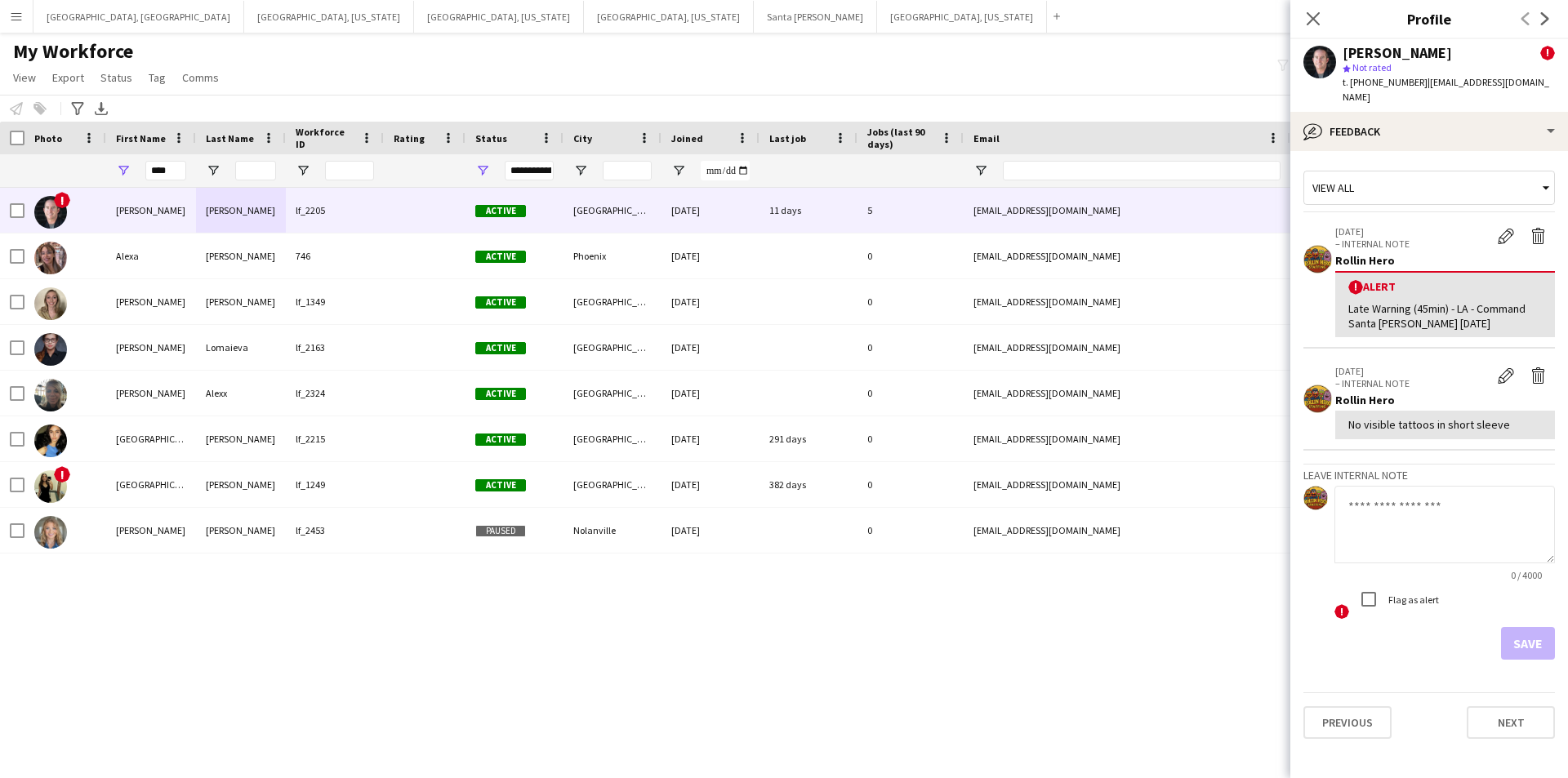
click at [1440, 490] on textarea at bounding box center [1445, 524] width 221 height 77
type textarea "**********"
click at [1544, 636] on button "Save" at bounding box center [1528, 644] width 54 height 33
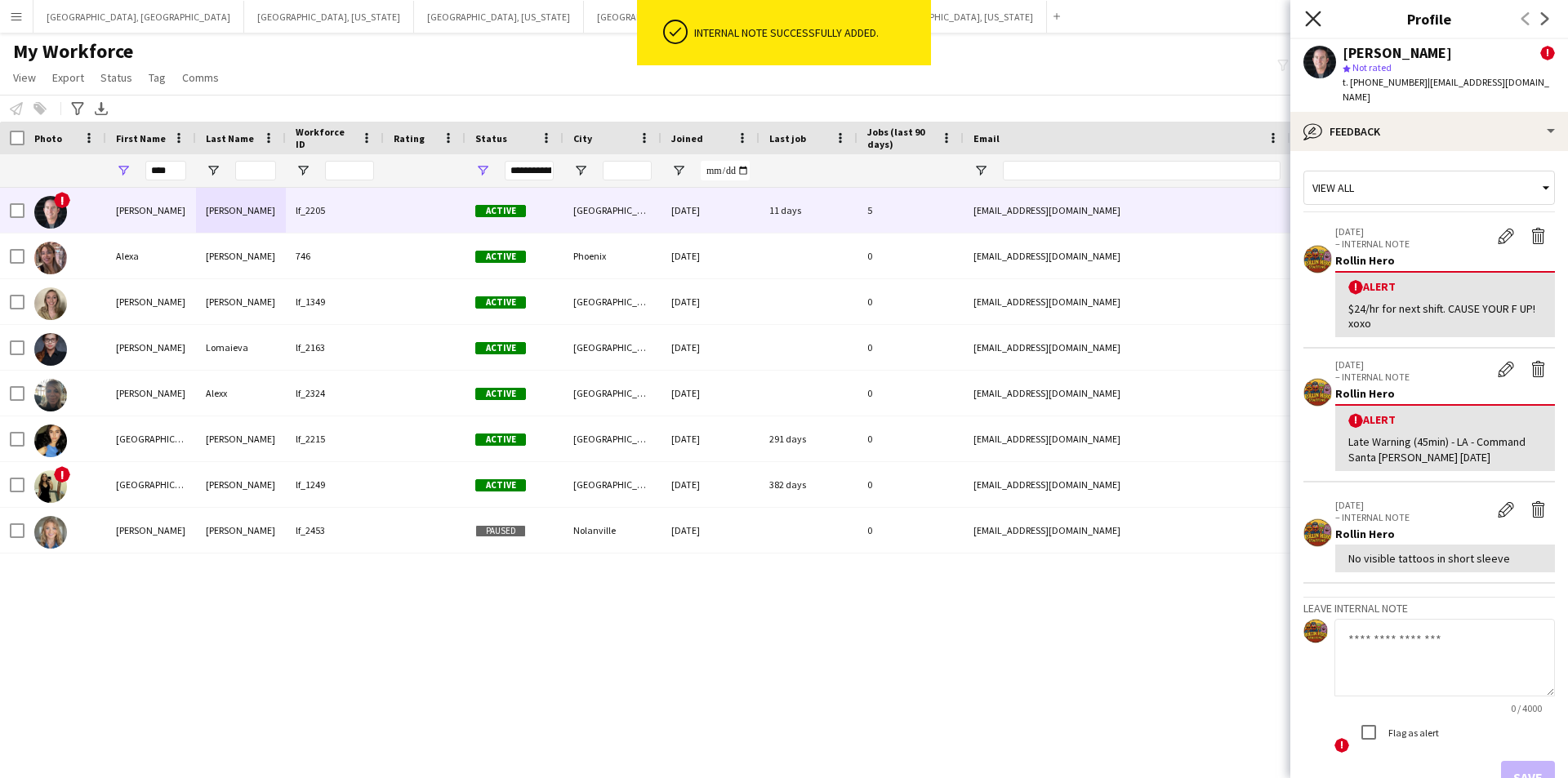
click at [1313, 21] on icon at bounding box center [1313, 18] width 16 height 16
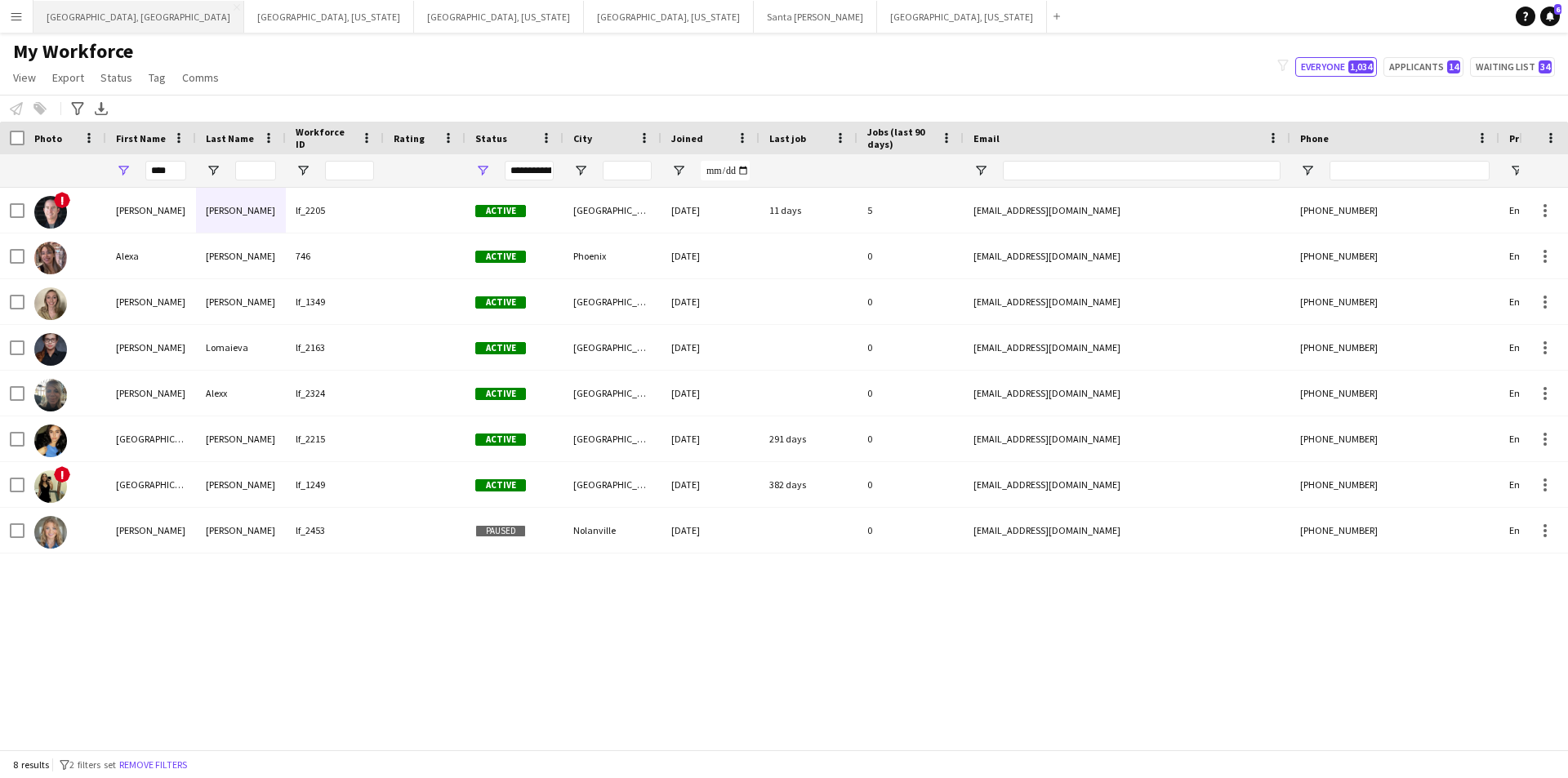
click at [78, 18] on button "[GEOGRAPHIC_DATA], [GEOGRAPHIC_DATA] Close" at bounding box center [139, 16] width 211 height 32
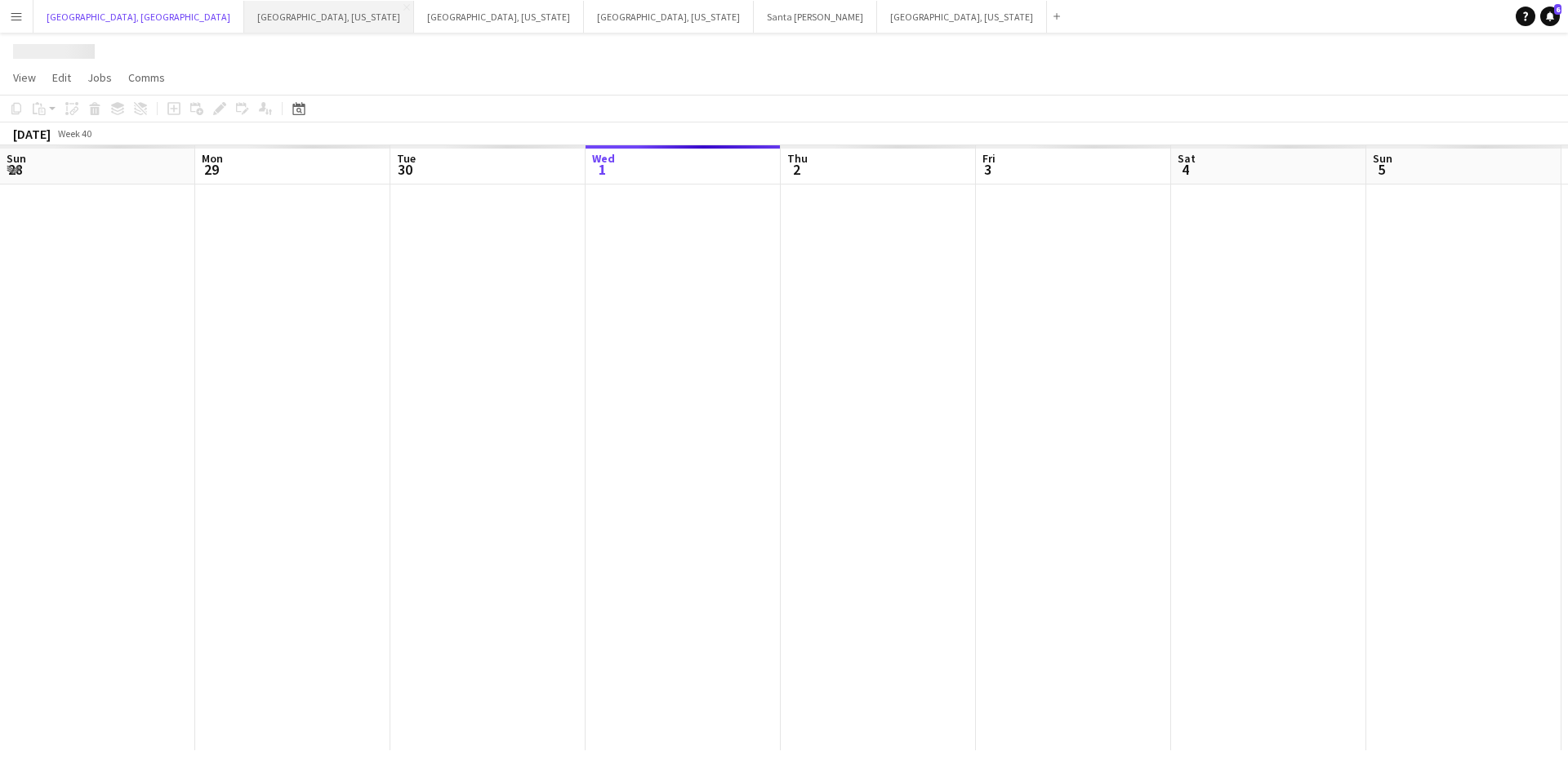
scroll to position [0, 390]
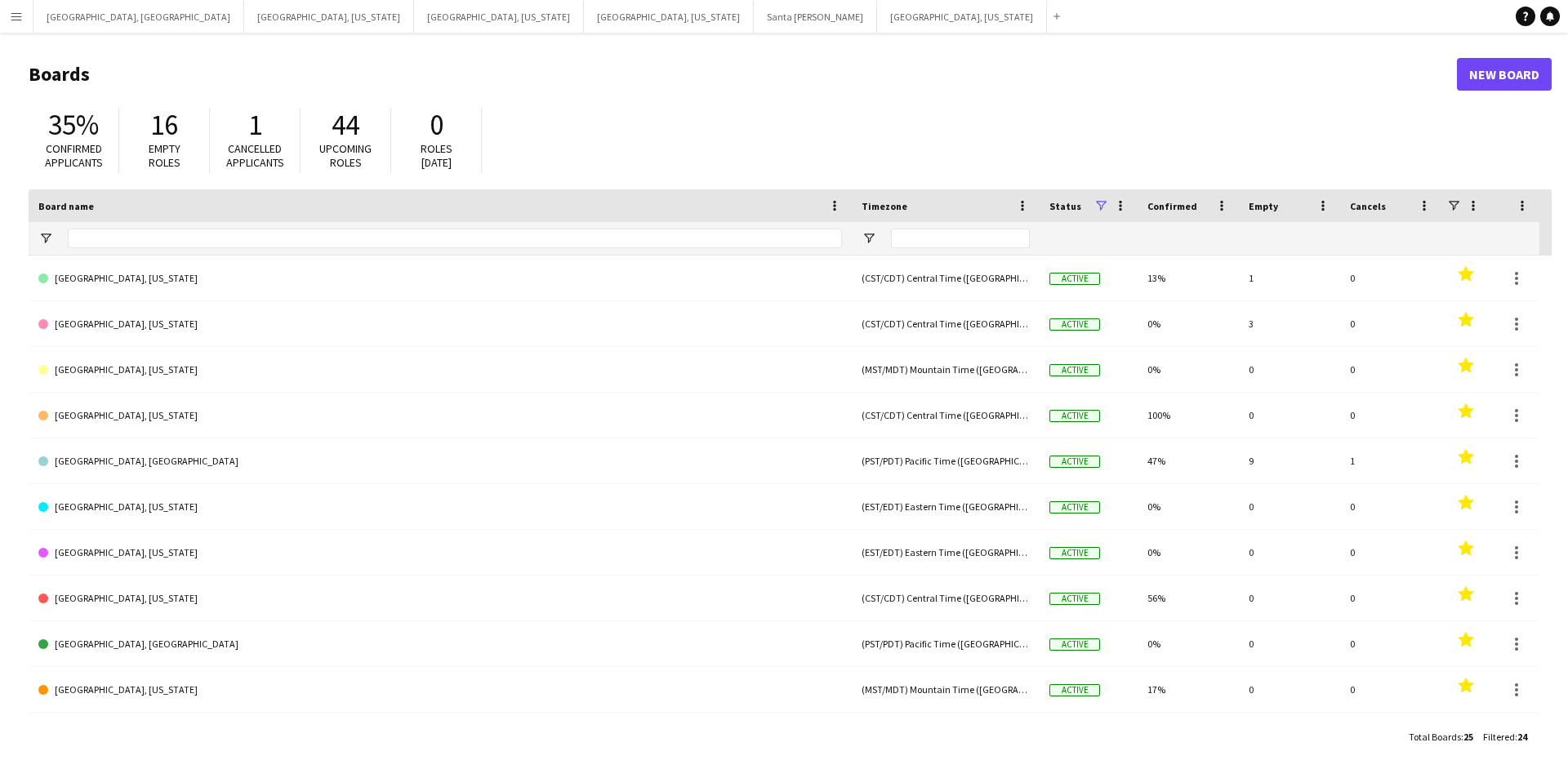
click at [2, 26] on button "Menu" at bounding box center [16, 16] width 33 height 33
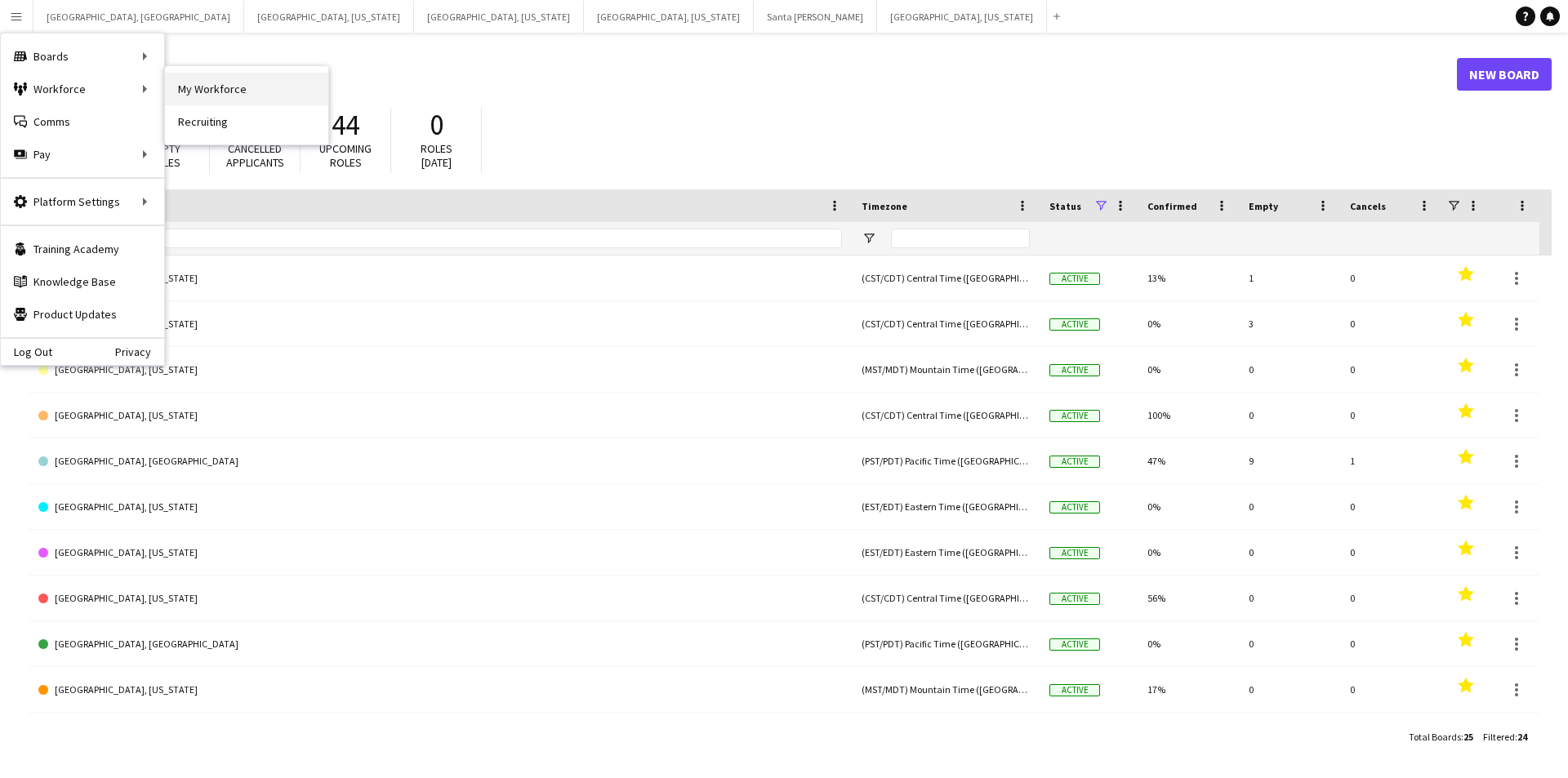
click at [212, 95] on link "My Workforce" at bounding box center [246, 89] width 163 height 33
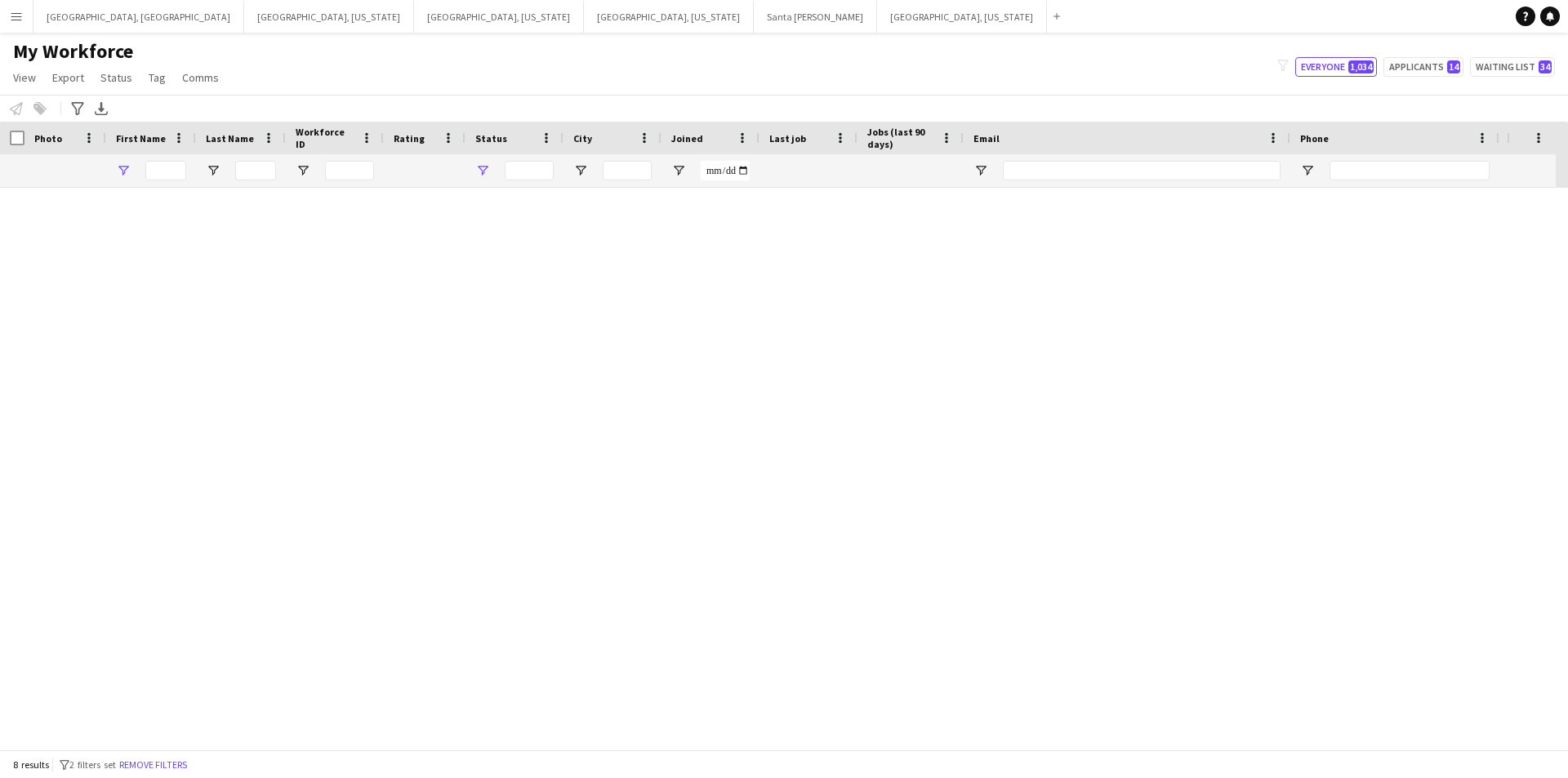
type input "****"
type input "**********"
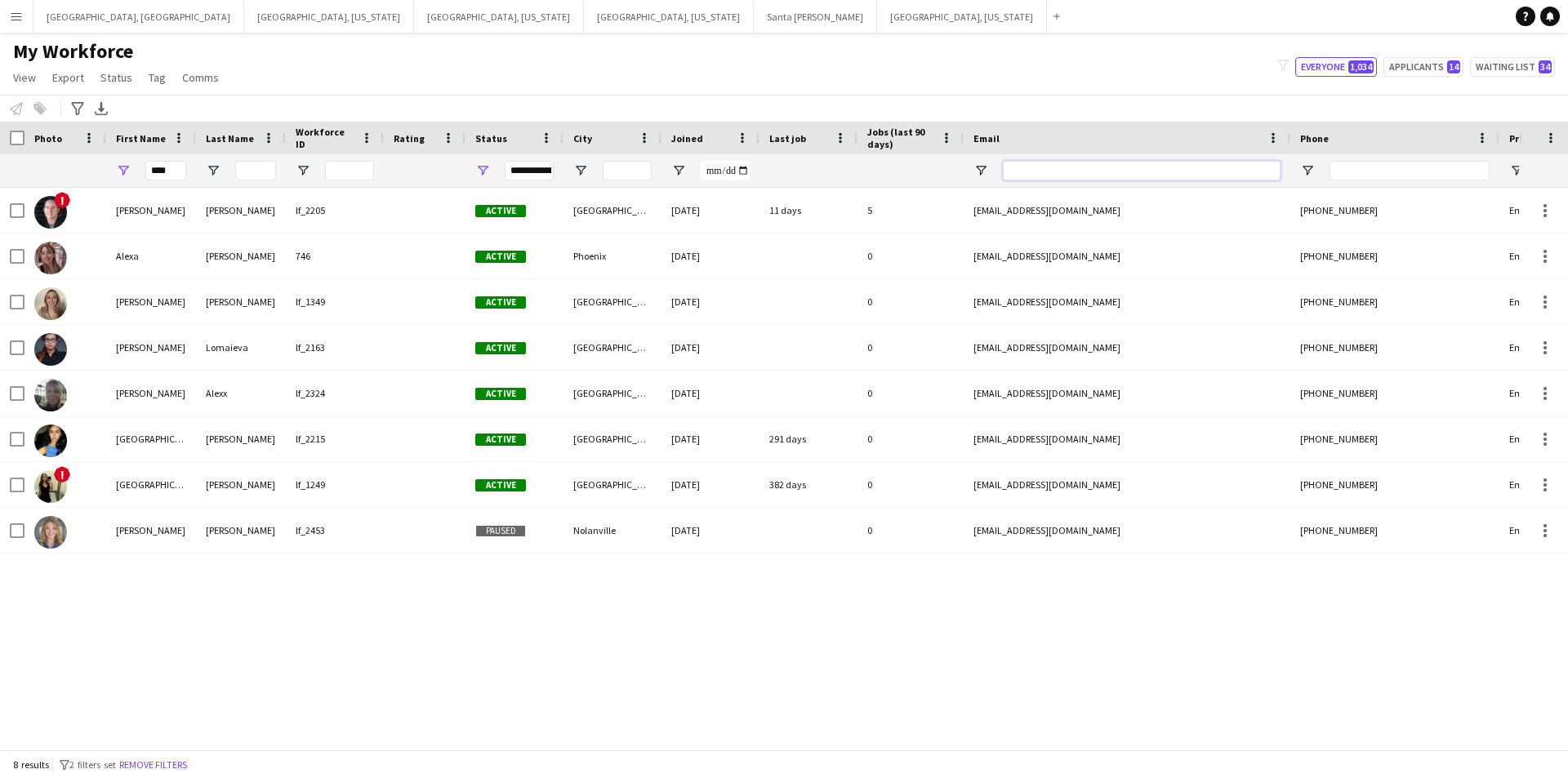
click at [1060, 173] on input "Email Filter Input" at bounding box center [1141, 170] width 278 height 20
paste input "**********"
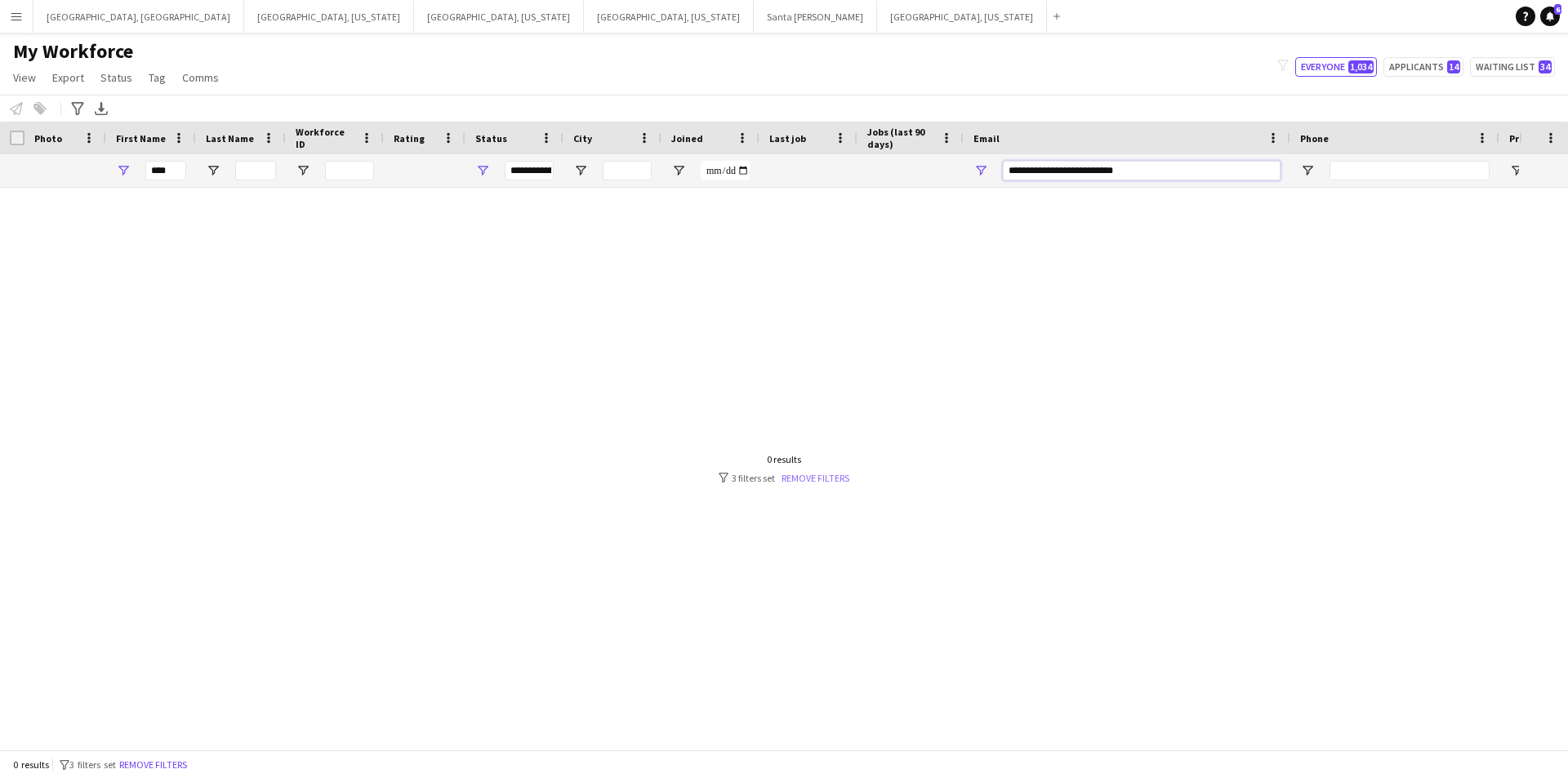
type input "**********"
click at [838, 475] on link "Remove filters" at bounding box center [815, 478] width 68 height 12
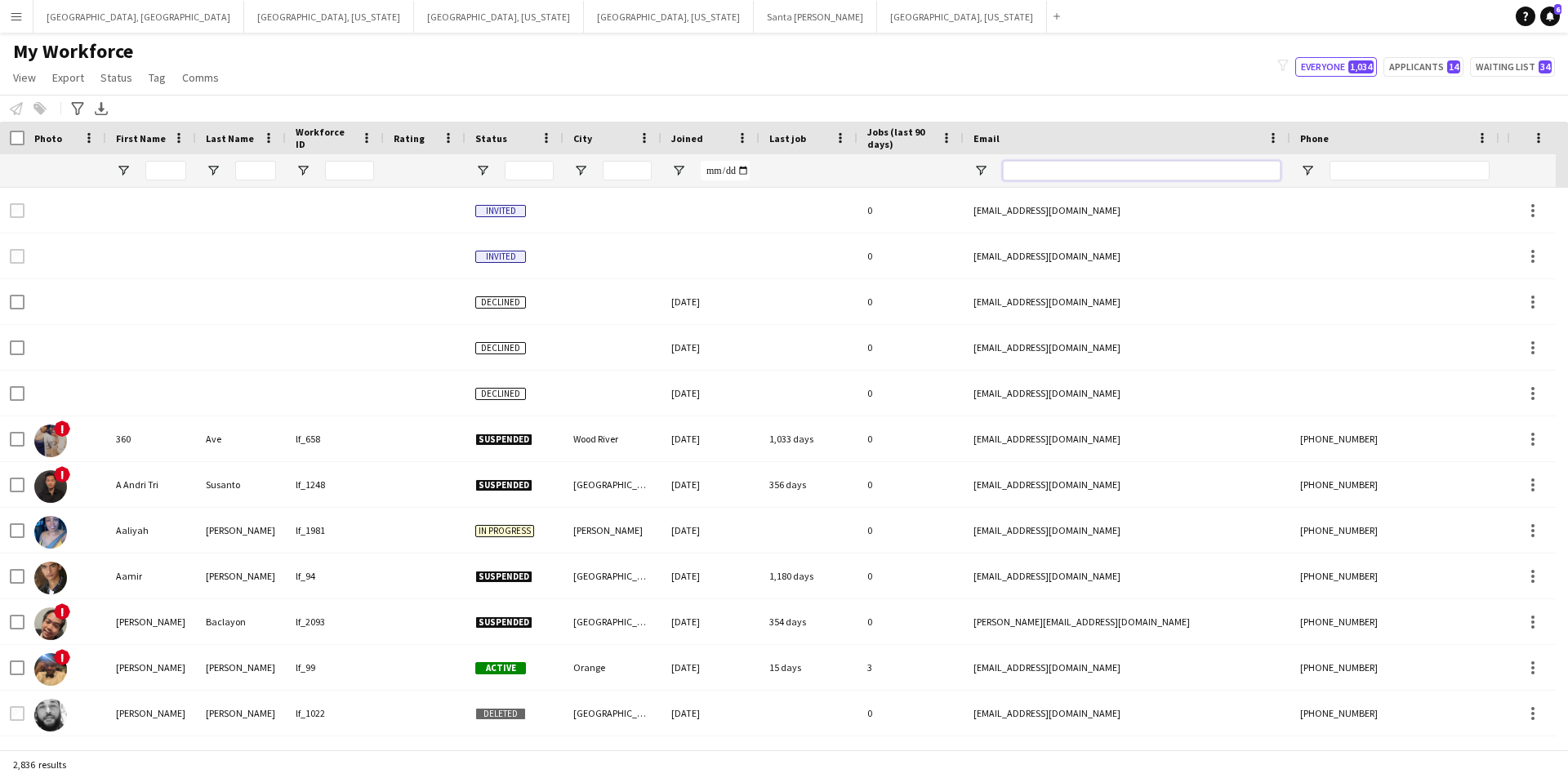
click at [1040, 170] on input "Email Filter Input" at bounding box center [1141, 170] width 278 height 20
paste input "**********"
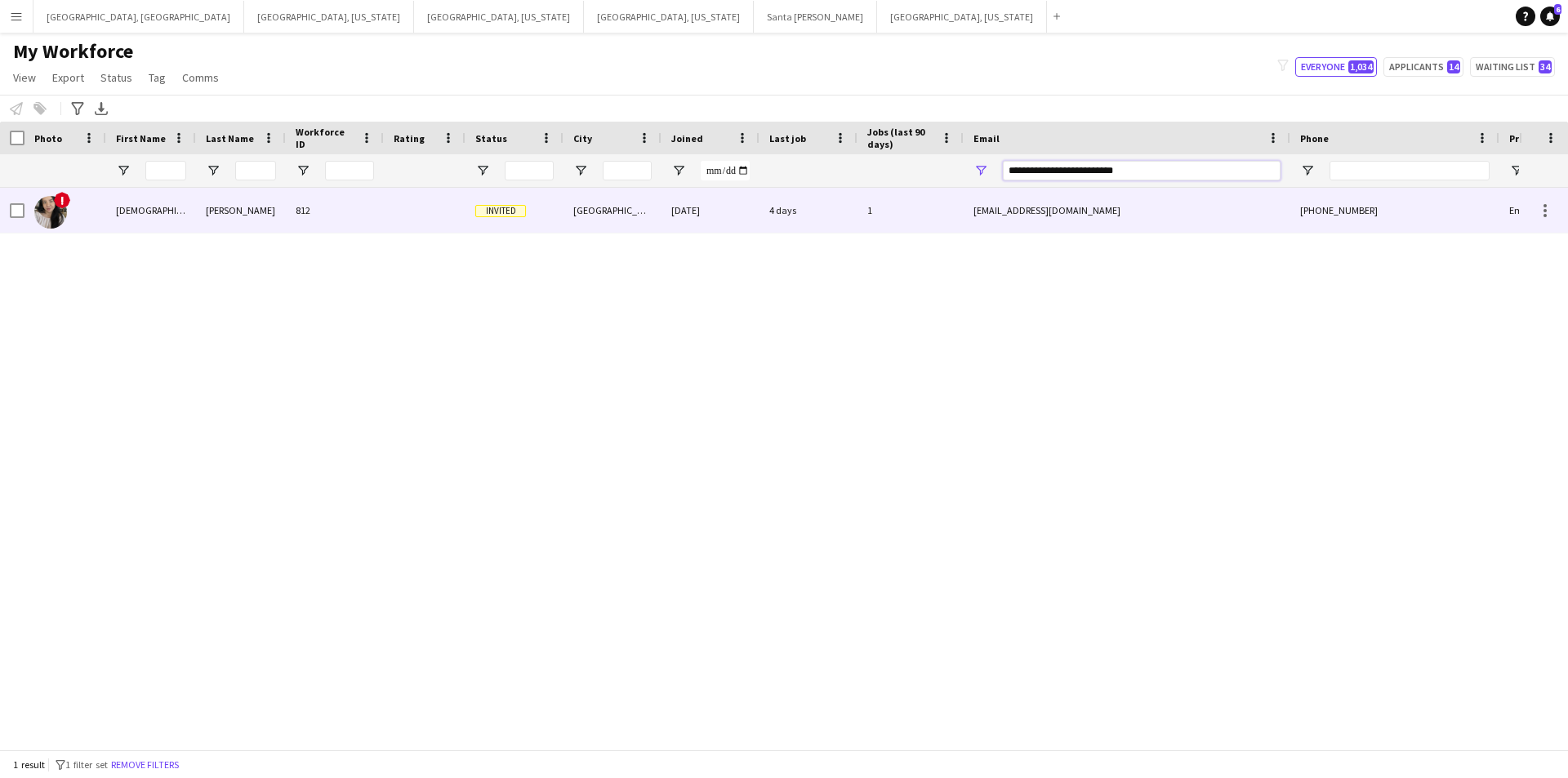
type input "**********"
click at [422, 216] on div at bounding box center [424, 210] width 82 height 45
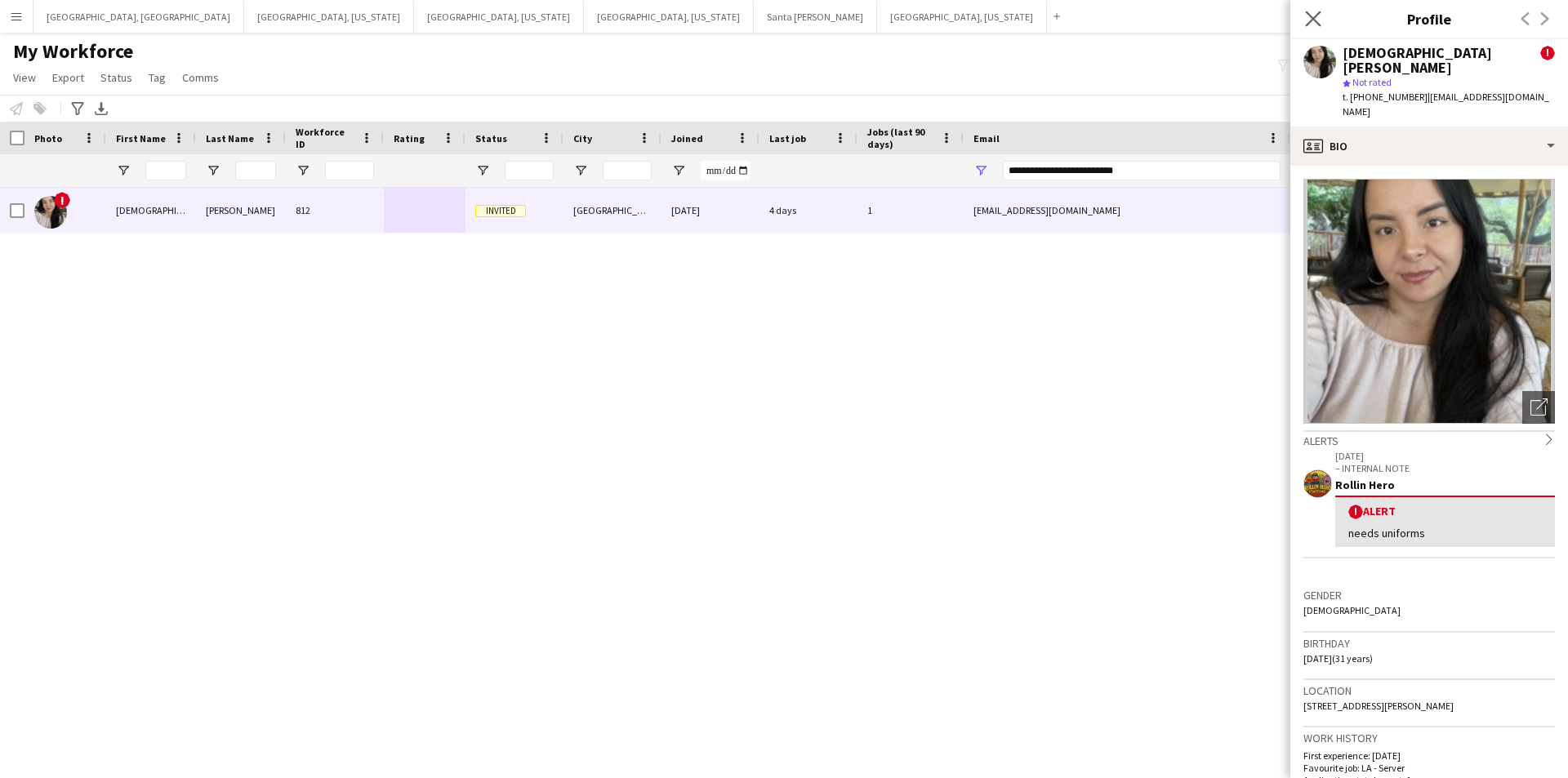
click at [1322, 19] on app-icon "Close pop-in" at bounding box center [1314, 19] width 24 height 24
